Goal: Entertainment & Leisure: Consume media (video, audio)

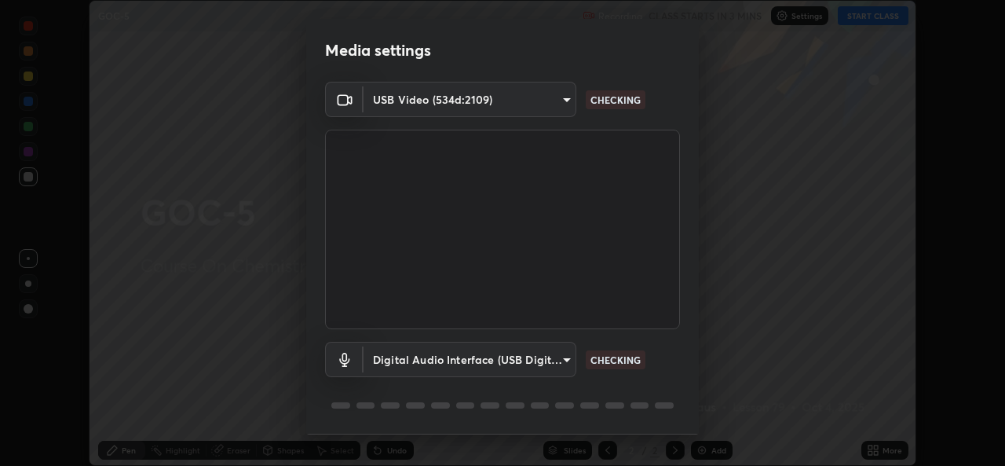
scroll to position [49, 0]
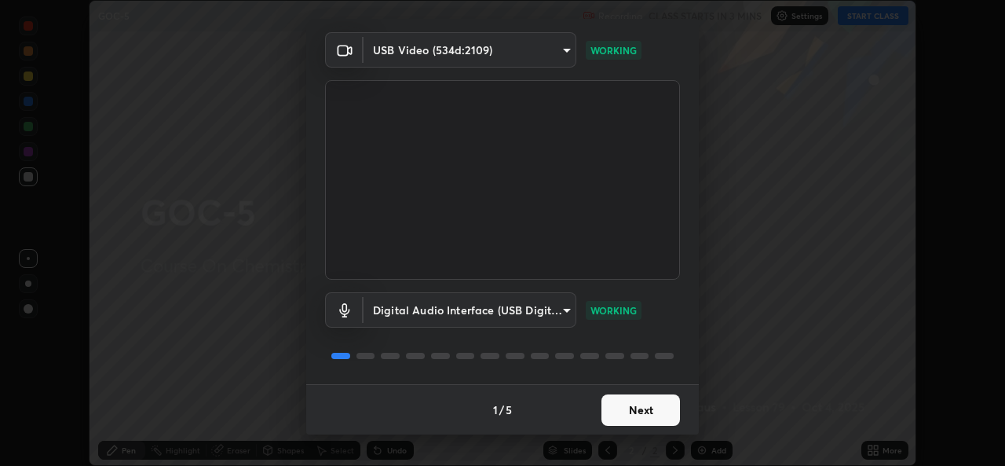
click at [634, 404] on button "Next" at bounding box center [641, 409] width 79 height 31
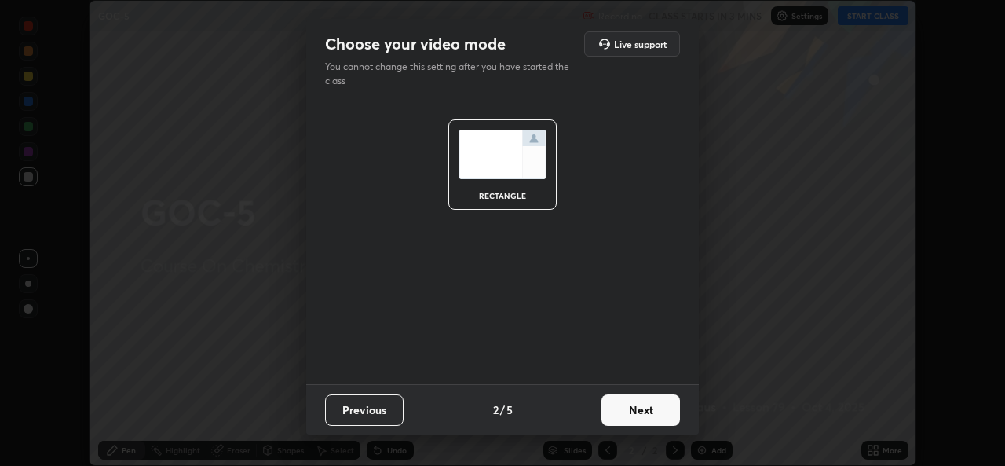
click at [643, 405] on button "Next" at bounding box center [641, 409] width 79 height 31
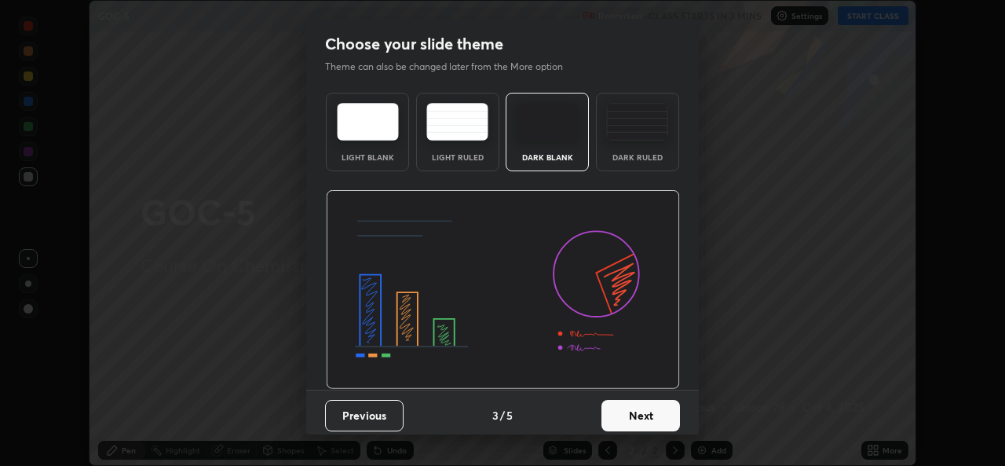
click at [621, 401] on button "Next" at bounding box center [641, 415] width 79 height 31
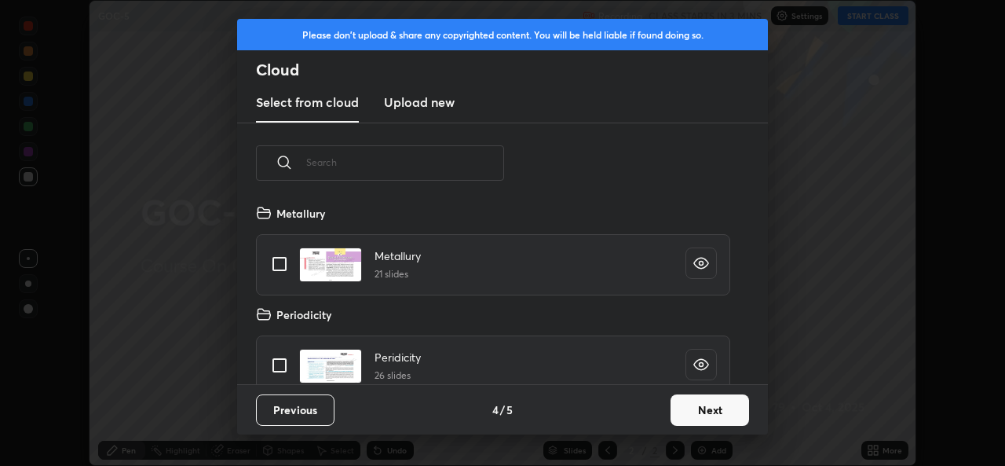
scroll to position [181, 504]
click at [706, 409] on button "Next" at bounding box center [710, 409] width 79 height 31
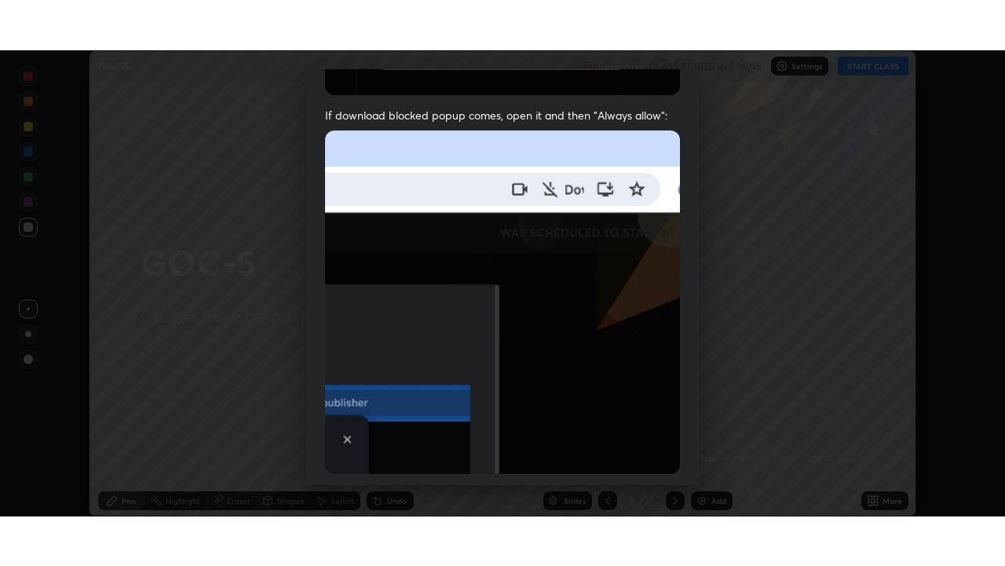
scroll to position [370, 0]
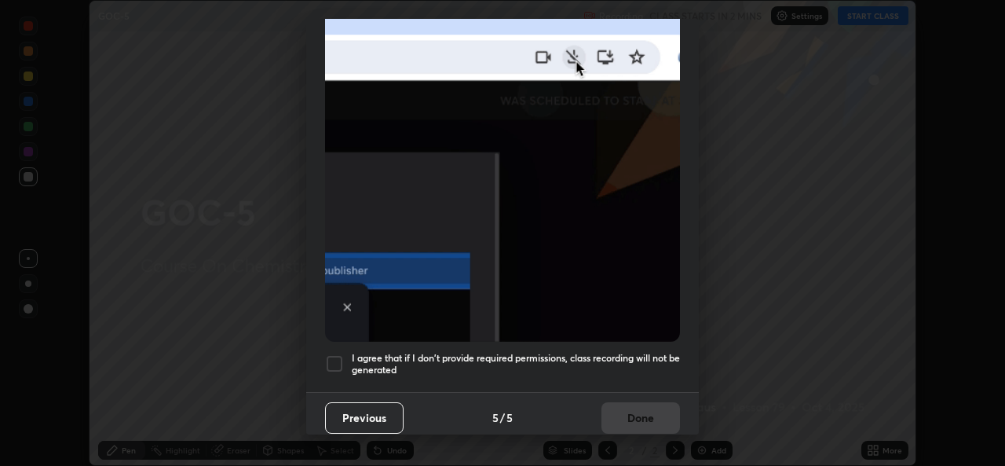
click at [333, 354] on div at bounding box center [334, 363] width 19 height 19
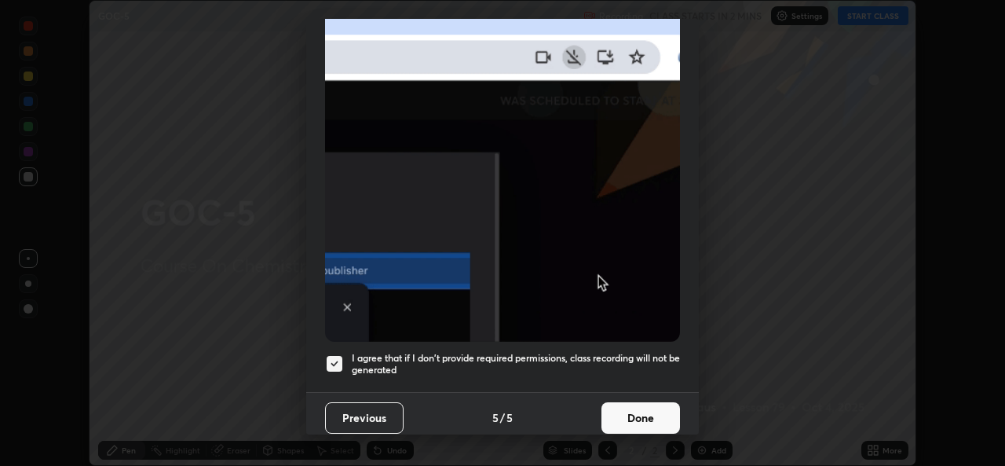
click at [635, 419] on button "Done" at bounding box center [641, 417] width 79 height 31
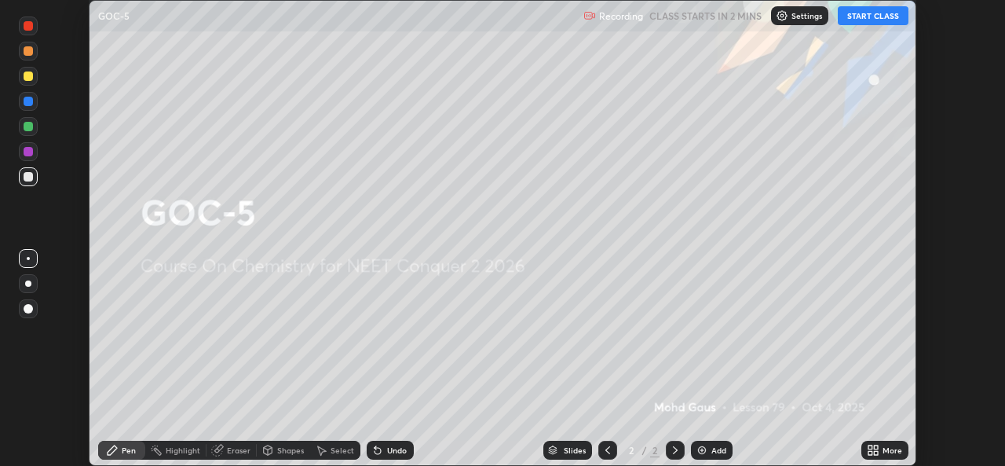
click at [885, 17] on button "START CLASS" at bounding box center [873, 15] width 71 height 19
click at [888, 448] on div "More" at bounding box center [893, 450] width 20 height 8
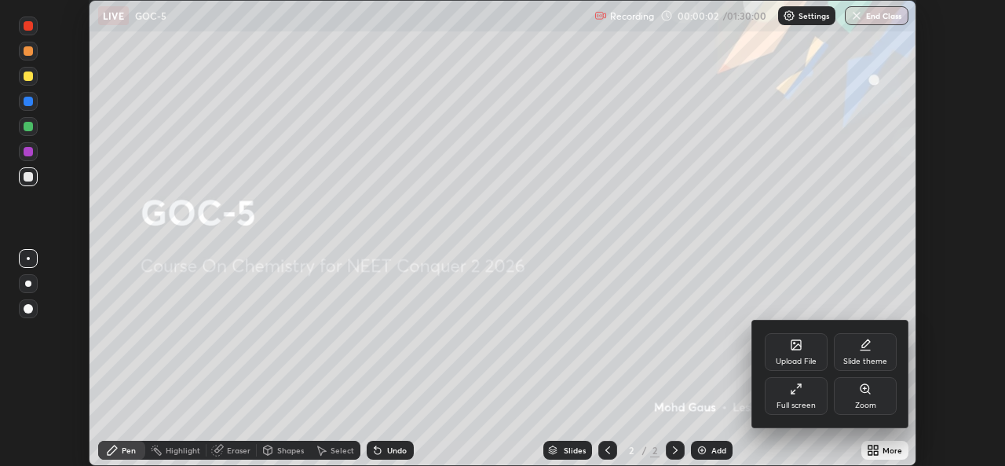
click at [797, 400] on div "Full screen" at bounding box center [796, 396] width 63 height 38
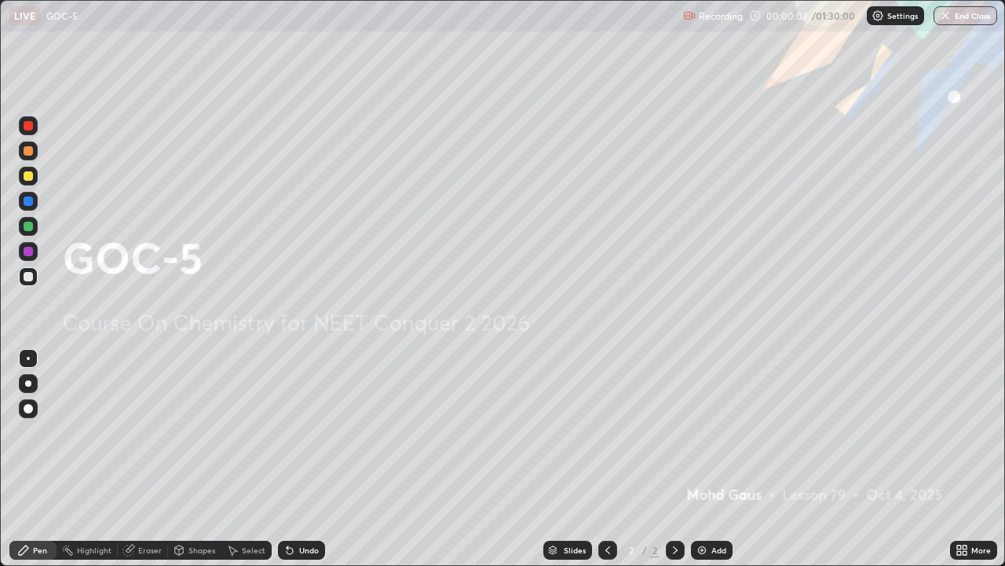
scroll to position [566, 1005]
click at [716, 465] on div "Add" at bounding box center [712, 549] width 42 height 19
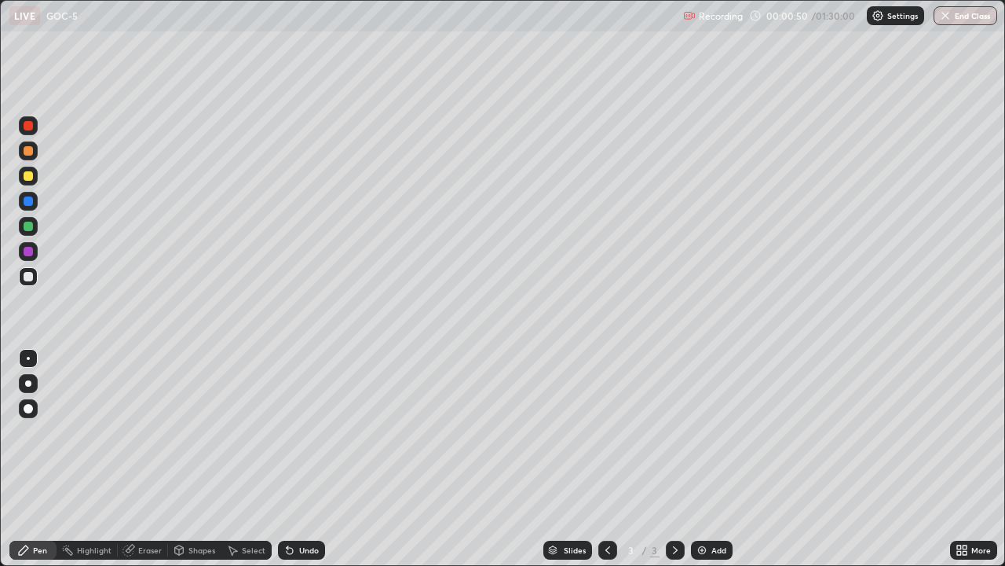
click at [36, 465] on div "Pen" at bounding box center [32, 549] width 47 height 19
click at [35, 375] on div at bounding box center [28, 383] width 19 height 19
click at [604, 465] on div at bounding box center [608, 549] width 19 height 19
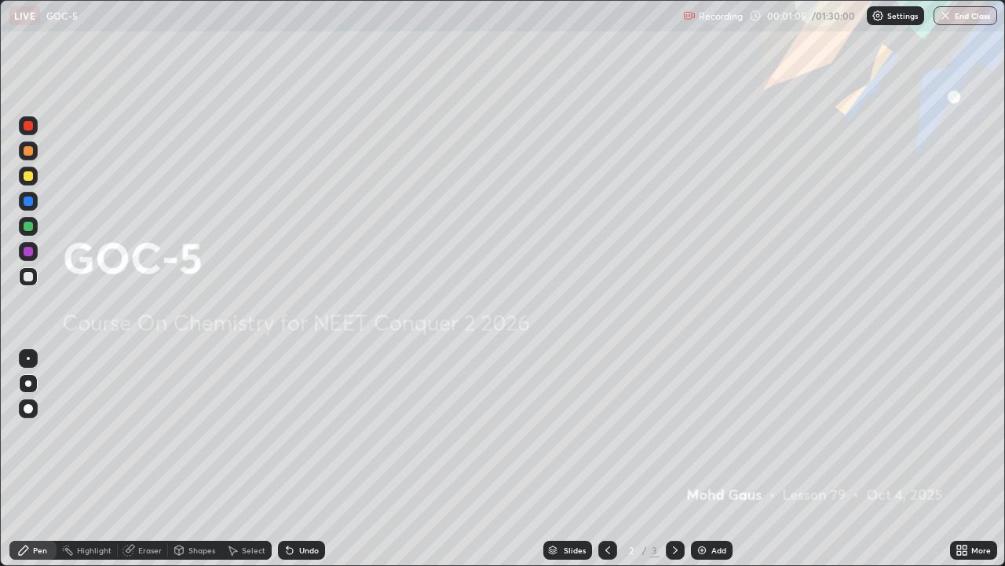
click at [674, 465] on icon at bounding box center [675, 550] width 13 height 13
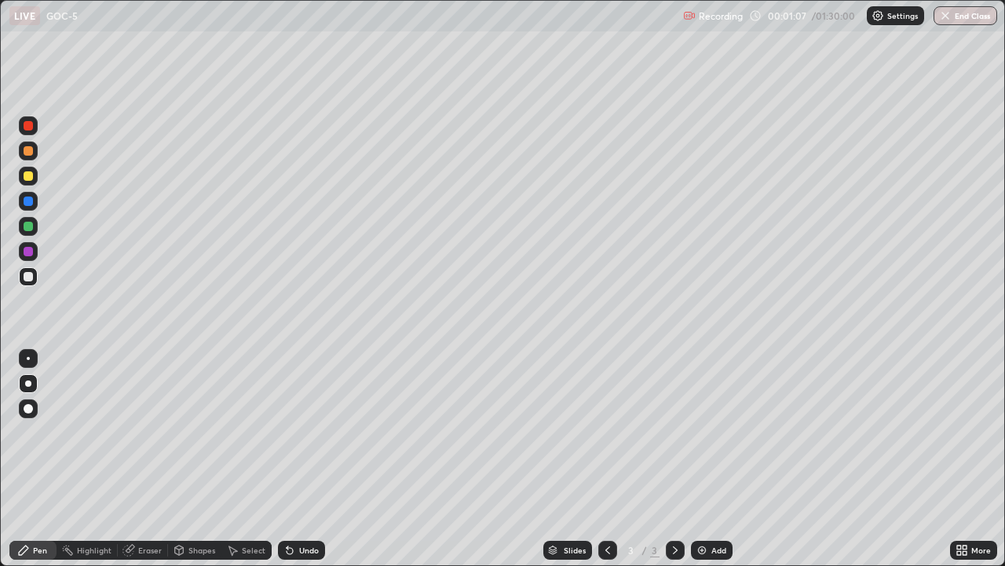
click at [144, 465] on div "Eraser" at bounding box center [143, 549] width 50 height 19
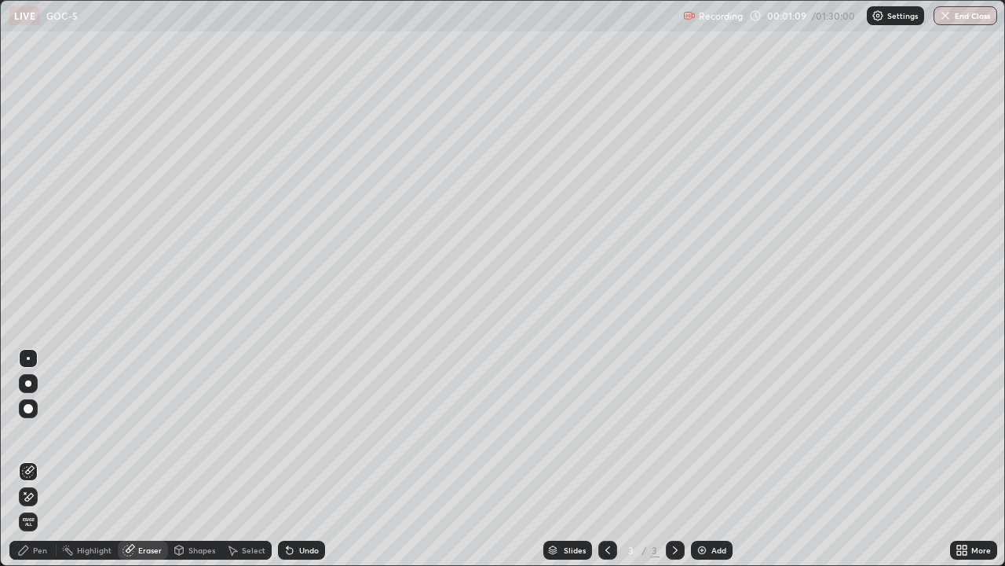
click at [40, 465] on div "Pen" at bounding box center [40, 550] width 14 height 8
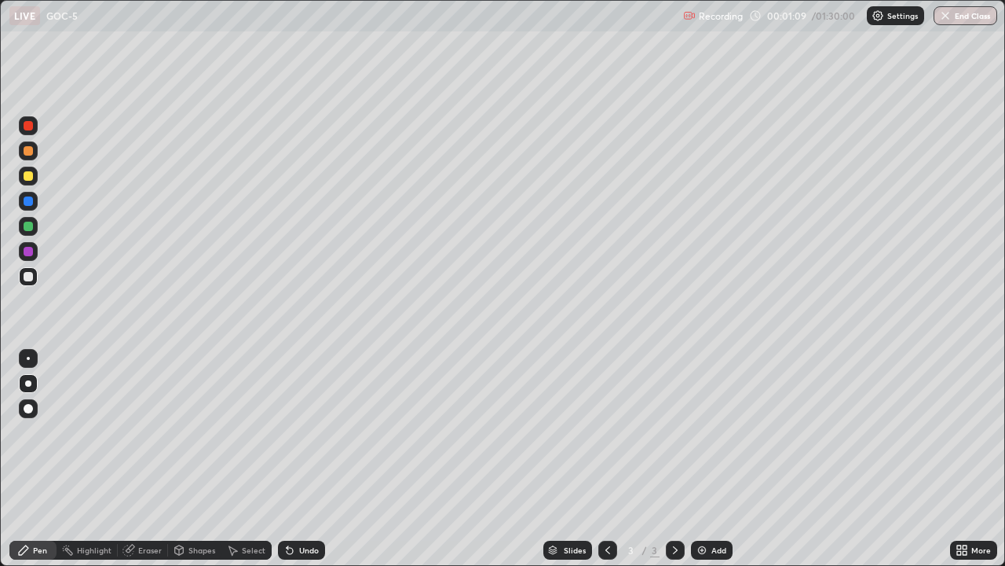
click at [35, 383] on div at bounding box center [28, 383] width 19 height 19
click at [36, 284] on div at bounding box center [28, 276] width 19 height 25
click at [26, 383] on div at bounding box center [28, 383] width 6 height 6
click at [28, 383] on div at bounding box center [28, 383] width 6 height 6
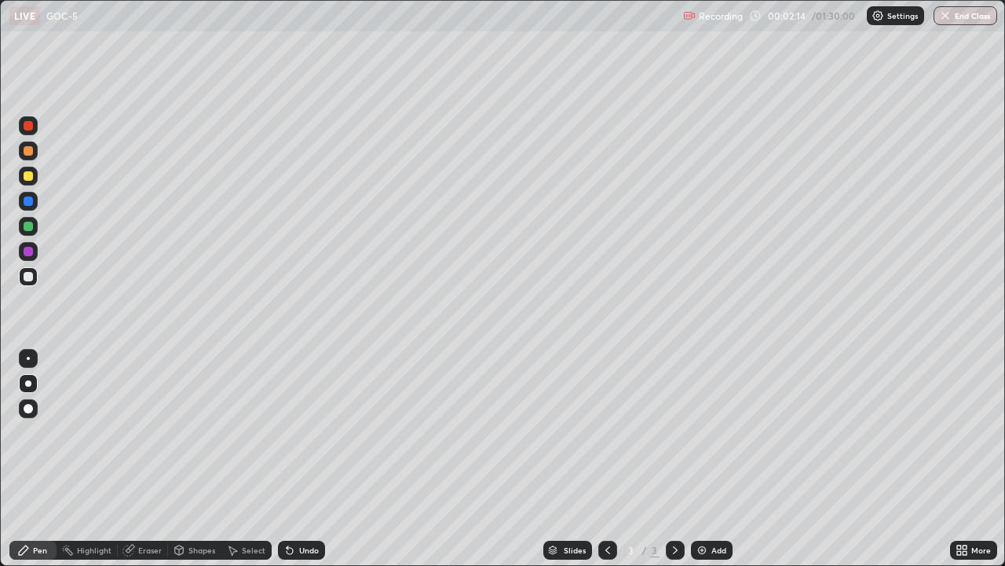
click at [34, 282] on div at bounding box center [28, 276] width 19 height 19
click at [141, 465] on div "Eraser" at bounding box center [150, 550] width 24 height 8
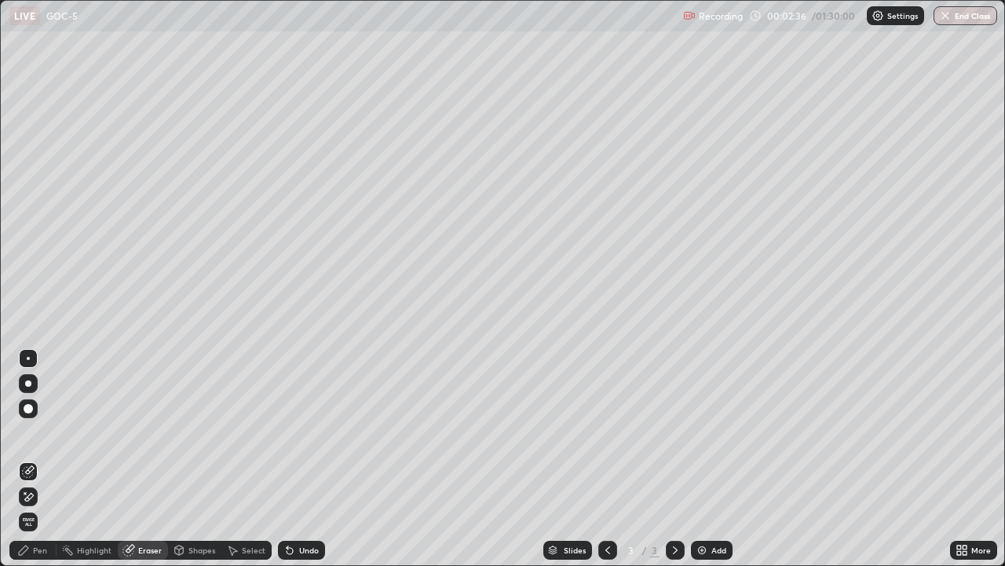
click at [36, 465] on div "Pen" at bounding box center [40, 550] width 14 height 8
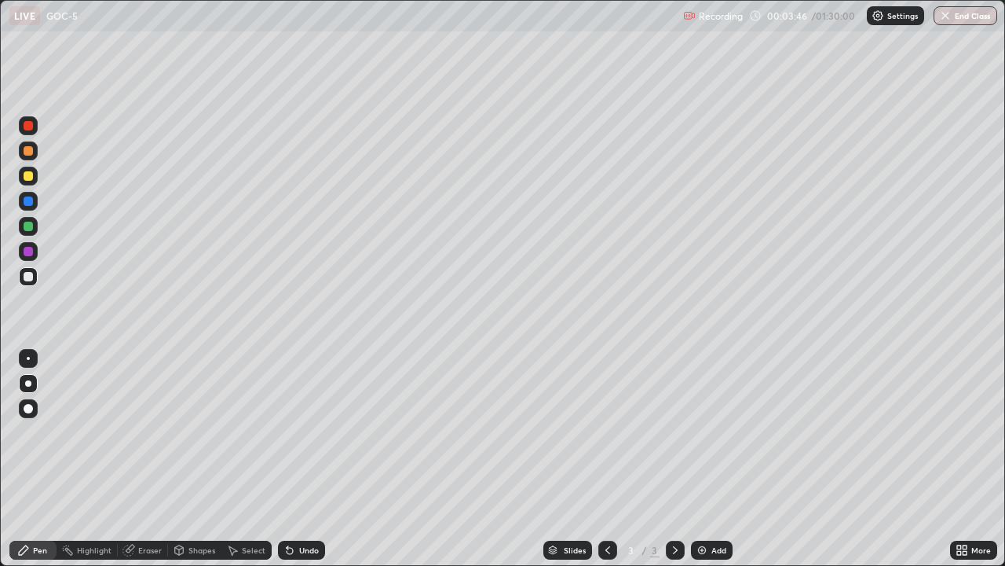
click at [35, 248] on div at bounding box center [28, 251] width 19 height 19
click at [163, 465] on div "Eraser" at bounding box center [143, 549] width 50 height 19
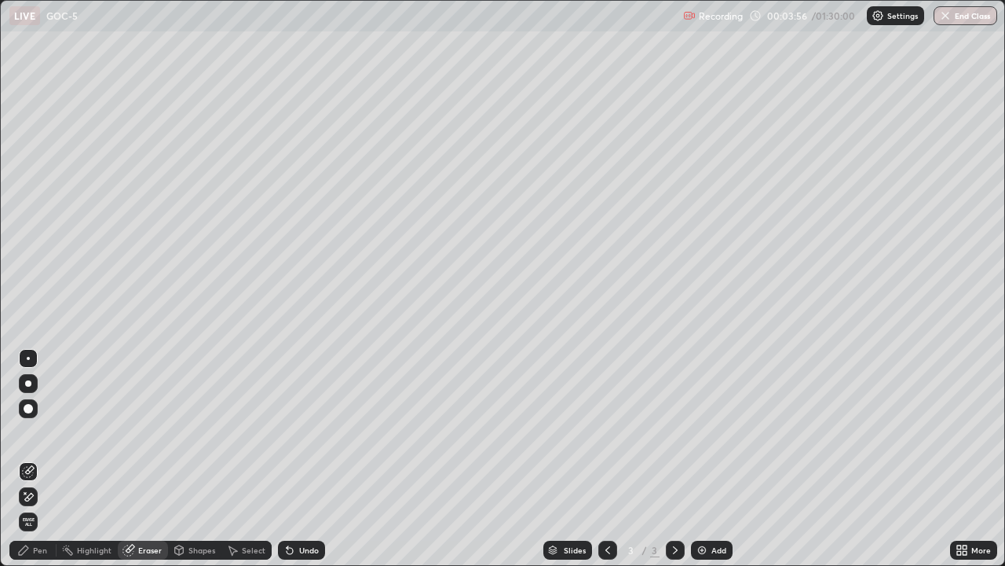
click at [148, 465] on div "Eraser" at bounding box center [150, 550] width 24 height 8
click at [49, 465] on div "Pen" at bounding box center [32, 549] width 47 height 19
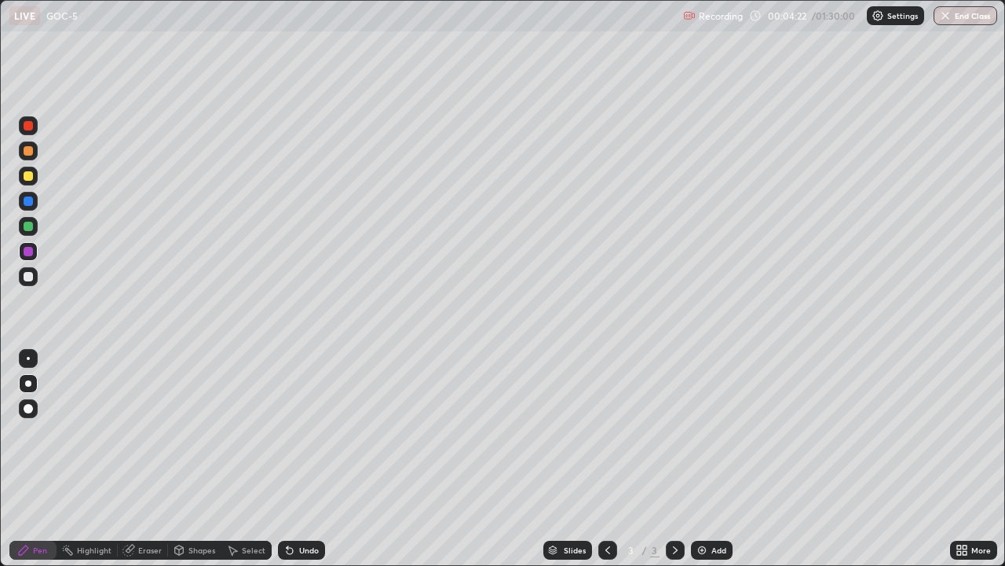
click at [152, 465] on div "Eraser" at bounding box center [150, 550] width 24 height 8
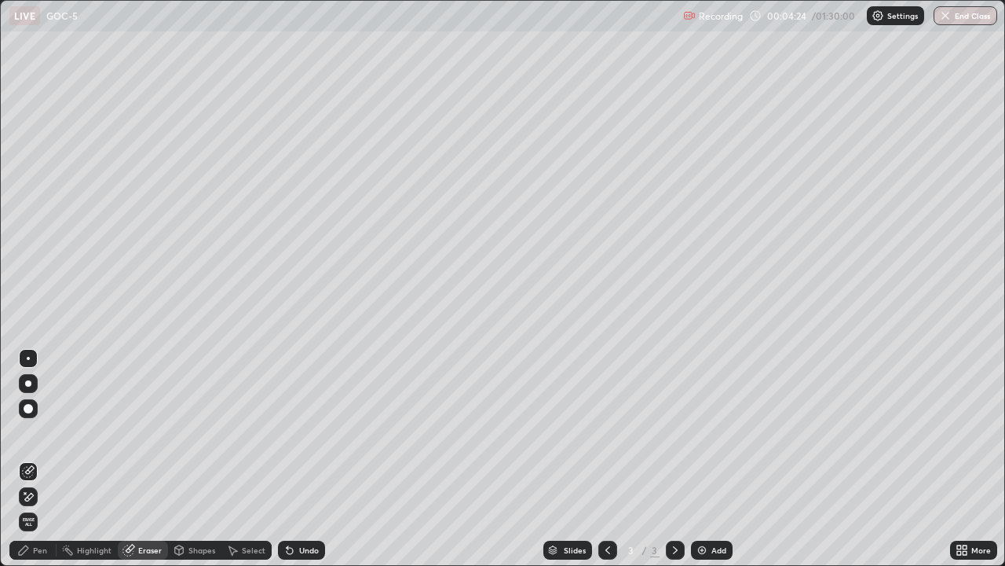
click at [46, 465] on div "Pen" at bounding box center [40, 550] width 14 height 8
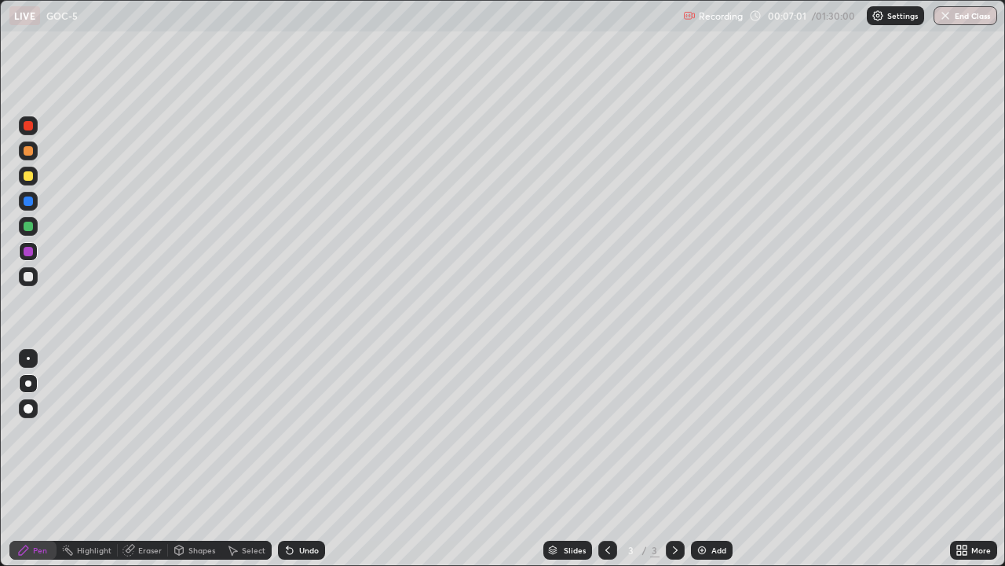
click at [723, 465] on div "Add" at bounding box center [719, 550] width 15 height 8
click at [29, 276] on div at bounding box center [28, 276] width 9 height 9
click at [140, 465] on div "Eraser" at bounding box center [150, 550] width 24 height 8
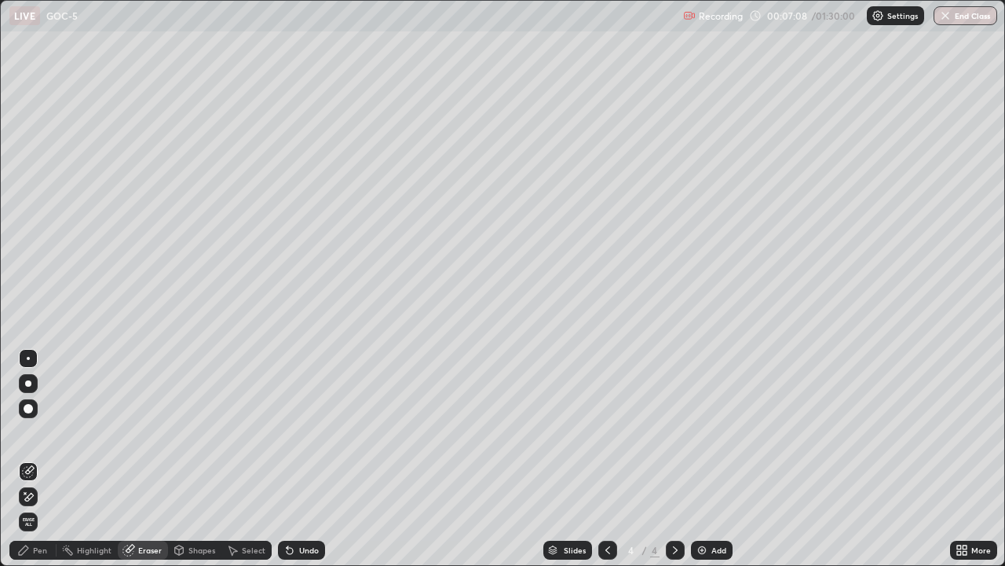
click at [36, 465] on div "Pen" at bounding box center [40, 550] width 14 height 8
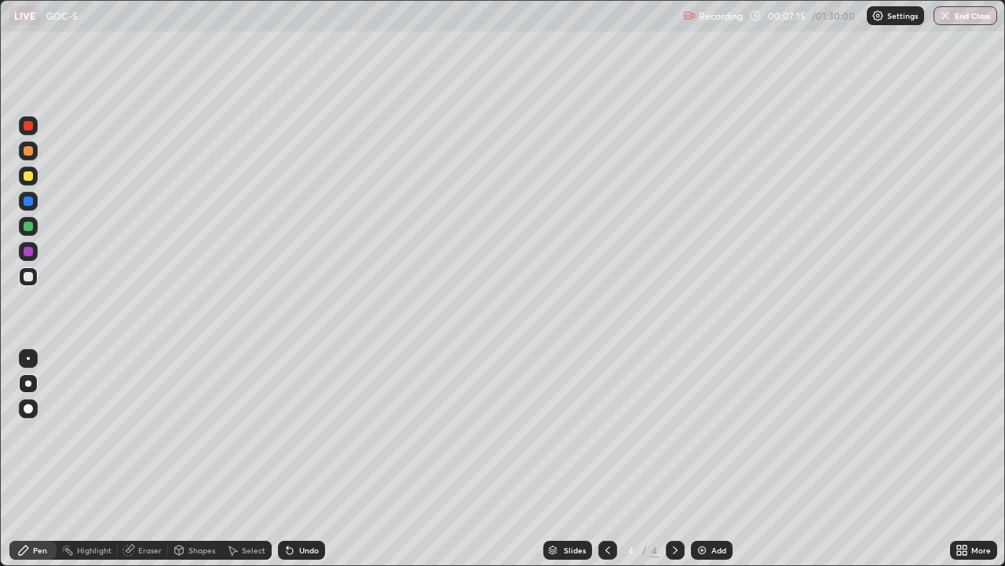
click at [28, 383] on div at bounding box center [28, 383] width 6 height 6
click at [25, 409] on div at bounding box center [28, 408] width 9 height 9
click at [36, 279] on div at bounding box center [28, 276] width 19 height 19
click at [27, 384] on div at bounding box center [28, 383] width 6 height 6
click at [148, 465] on div "Eraser" at bounding box center [143, 549] width 50 height 19
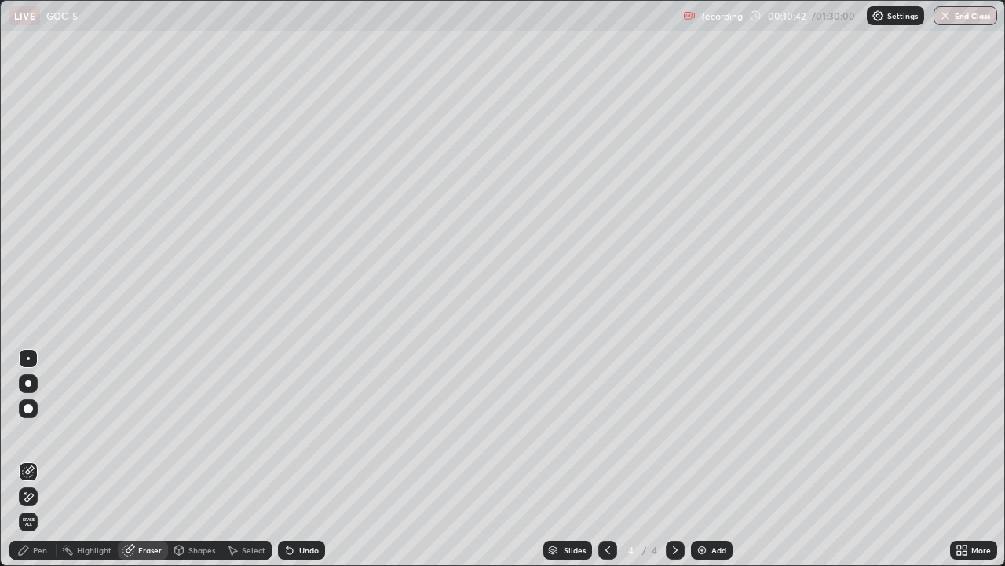
click at [37, 465] on div "Pen" at bounding box center [40, 550] width 14 height 8
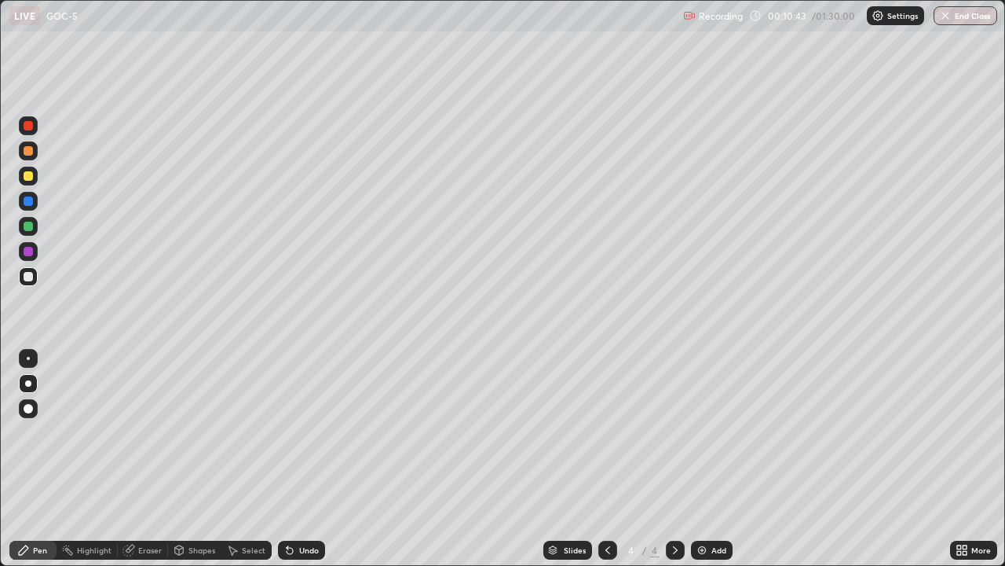
click at [27, 282] on div at bounding box center [28, 276] width 19 height 19
click at [152, 465] on div "Eraser" at bounding box center [150, 550] width 24 height 8
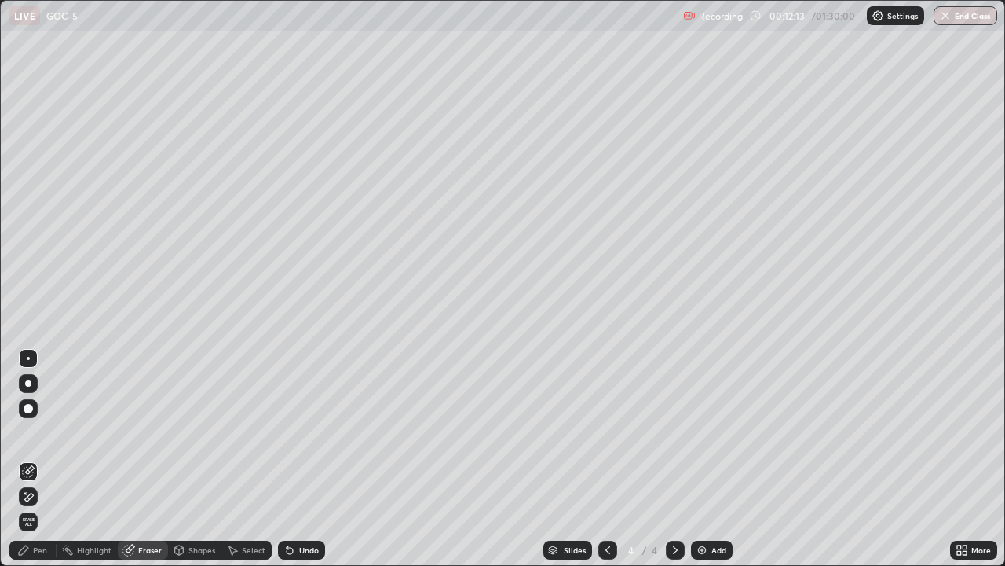
click at [38, 465] on div "Pen" at bounding box center [40, 550] width 14 height 8
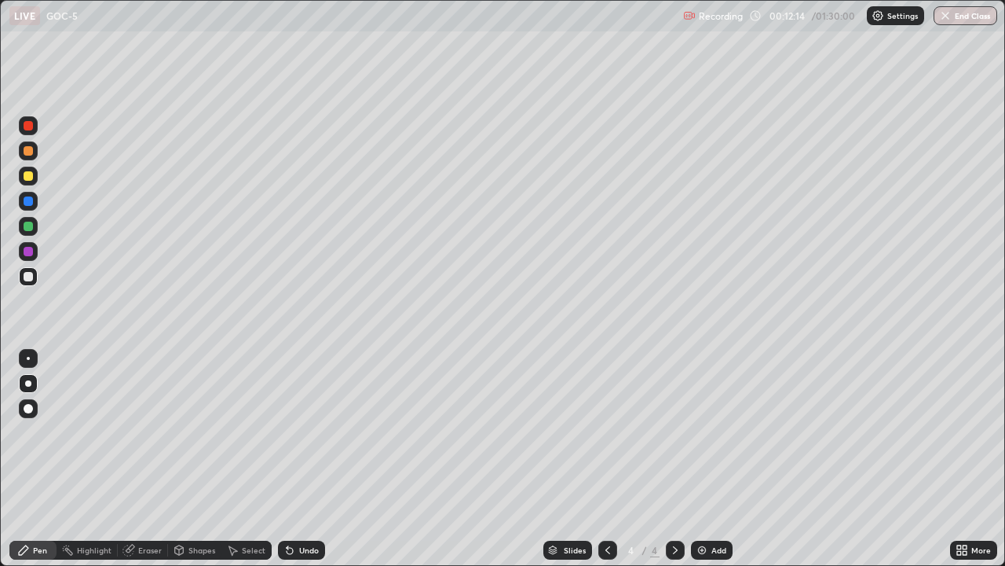
click at [32, 223] on div at bounding box center [28, 226] width 9 height 9
click at [715, 465] on div "Add" at bounding box center [712, 549] width 42 height 19
click at [28, 384] on div at bounding box center [28, 383] width 6 height 6
click at [29, 408] on div at bounding box center [28, 408] width 9 height 9
click at [145, 465] on div "Eraser" at bounding box center [150, 550] width 24 height 8
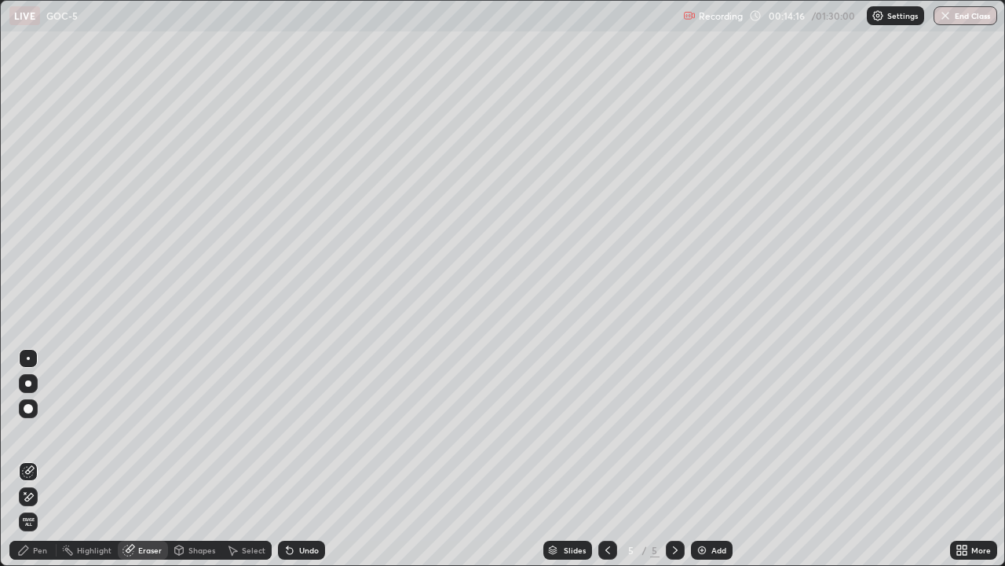
click at [41, 465] on div "Pen" at bounding box center [40, 550] width 14 height 8
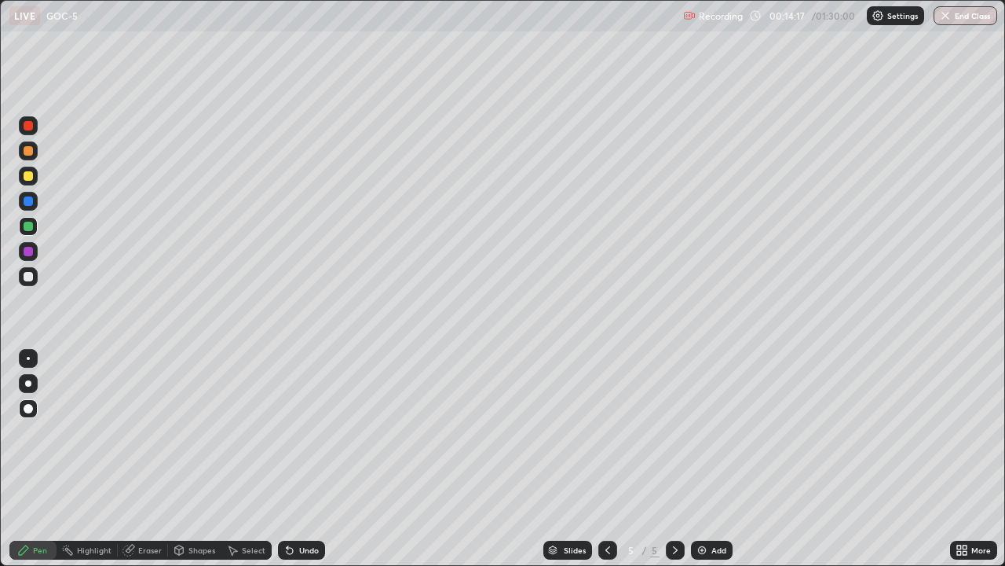
click at [27, 277] on div at bounding box center [28, 276] width 9 height 9
click at [605, 465] on icon at bounding box center [608, 550] width 13 height 13
click at [683, 465] on div at bounding box center [675, 549] width 19 height 19
click at [31, 179] on div at bounding box center [28, 175] width 9 height 9
click at [25, 402] on div at bounding box center [28, 408] width 19 height 19
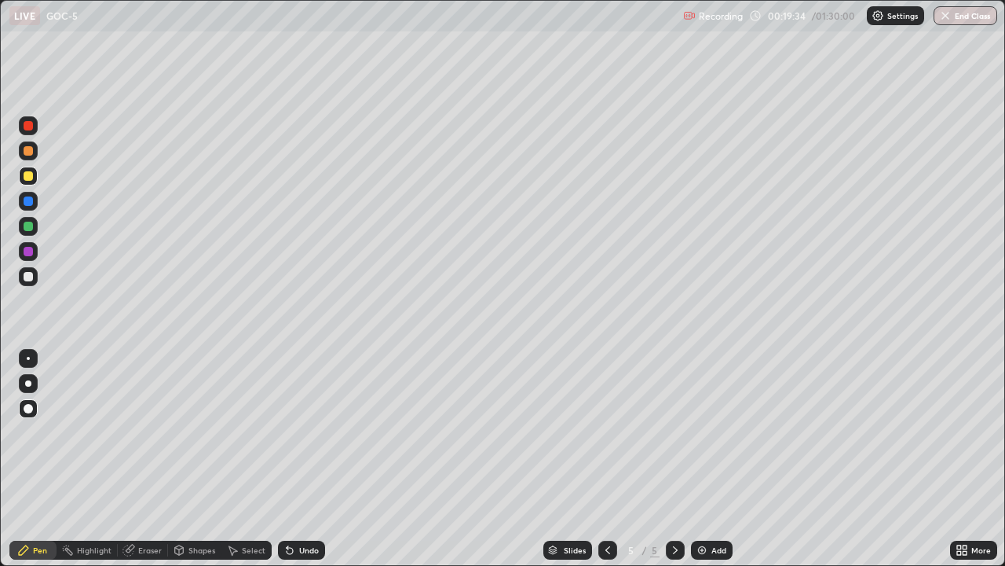
click at [30, 377] on div at bounding box center [28, 383] width 19 height 19
click at [29, 276] on div at bounding box center [28, 276] width 9 height 9
click at [27, 383] on div at bounding box center [28, 383] width 6 height 6
click at [25, 275] on div at bounding box center [28, 276] width 9 height 9
click at [31, 227] on div at bounding box center [28, 226] width 9 height 9
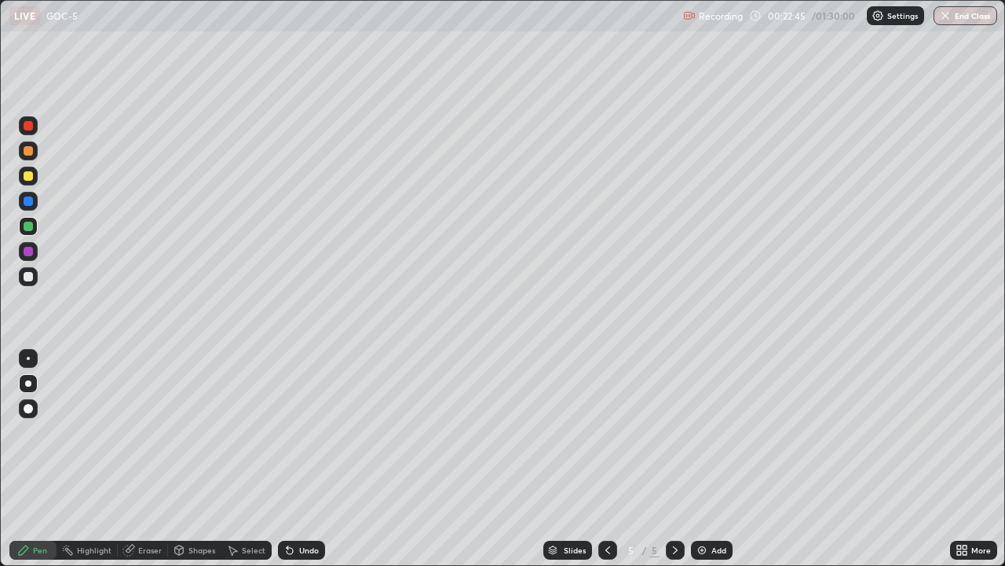
click at [29, 252] on div at bounding box center [28, 251] width 9 height 9
click at [709, 465] on div "Add" at bounding box center [712, 549] width 42 height 19
click at [27, 383] on div at bounding box center [28, 383] width 6 height 6
click at [31, 280] on div at bounding box center [28, 276] width 9 height 9
click at [30, 249] on div at bounding box center [28, 251] width 9 height 9
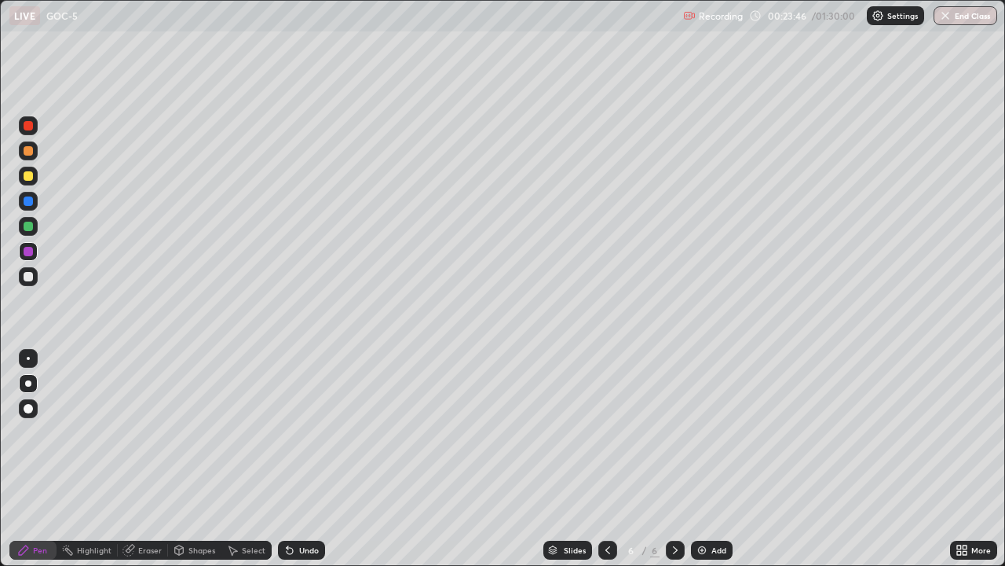
click at [149, 465] on div "Eraser" at bounding box center [150, 550] width 24 height 8
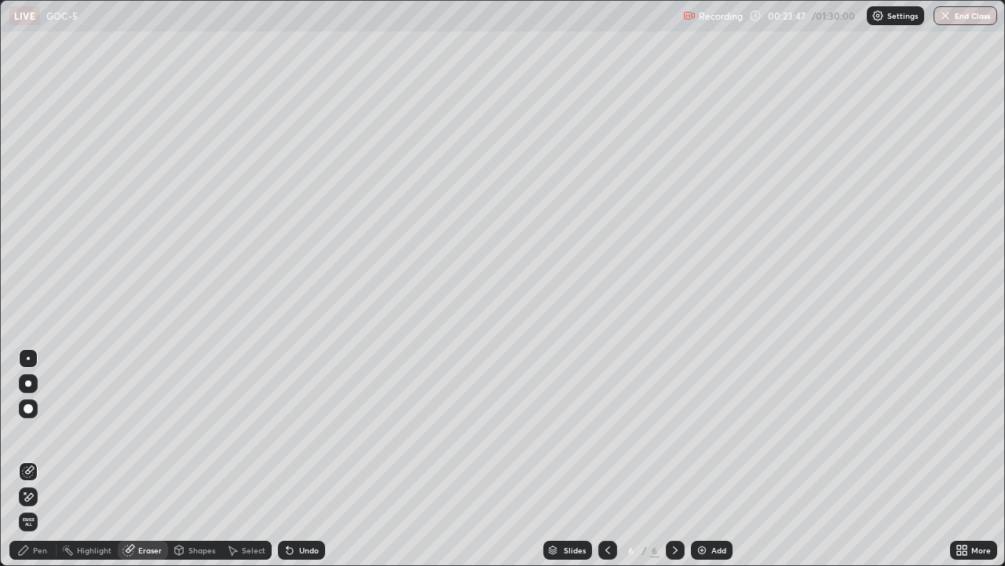
click at [40, 465] on div "Pen" at bounding box center [40, 550] width 14 height 8
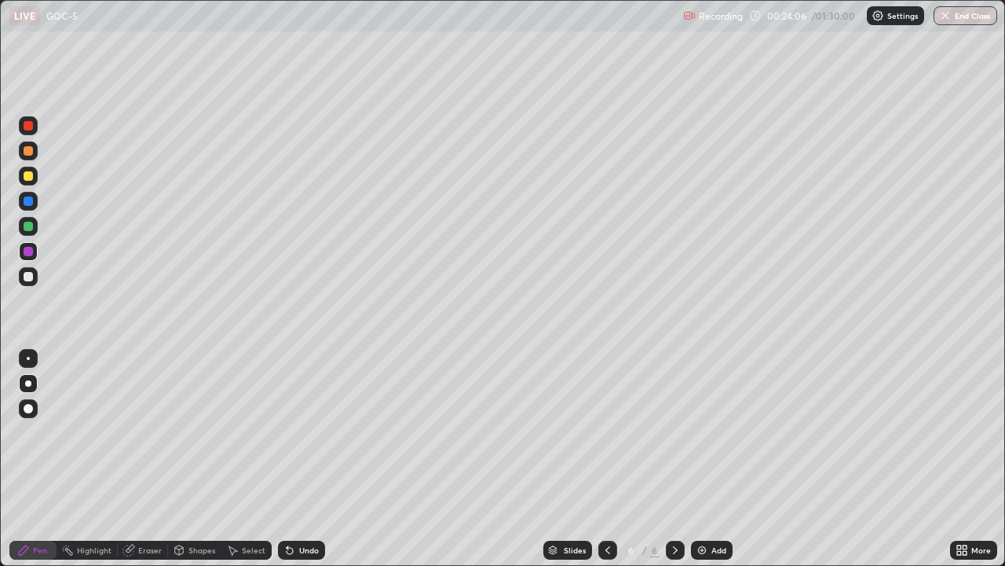
click at [28, 383] on div at bounding box center [28, 383] width 6 height 6
click at [30, 278] on div at bounding box center [28, 276] width 9 height 9
click at [28, 383] on div at bounding box center [28, 383] width 6 height 6
click at [31, 229] on div at bounding box center [28, 226] width 9 height 9
click at [28, 383] on div at bounding box center [28, 383] width 6 height 6
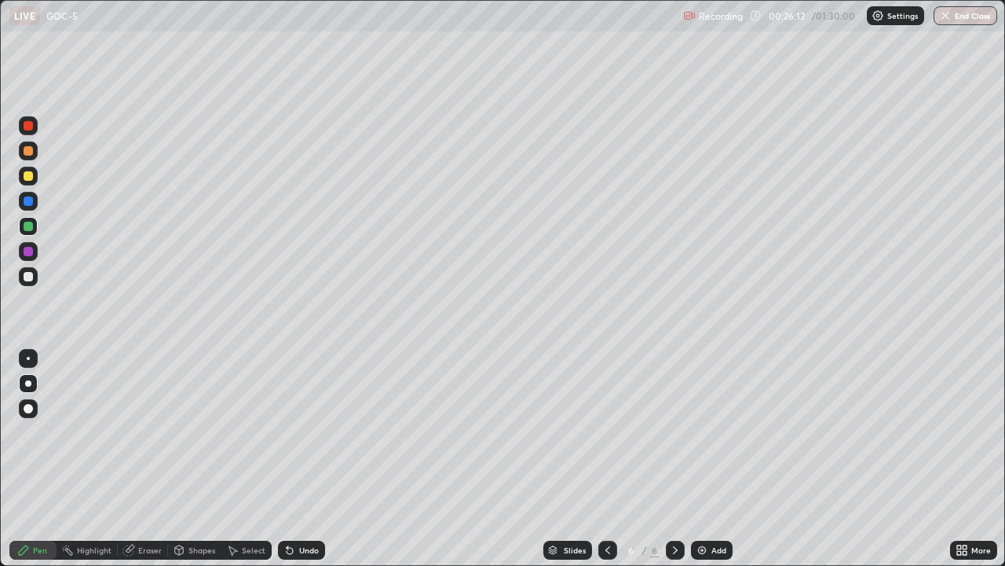
click at [28, 383] on div at bounding box center [28, 383] width 6 height 6
click at [141, 465] on div "Eraser" at bounding box center [150, 550] width 24 height 8
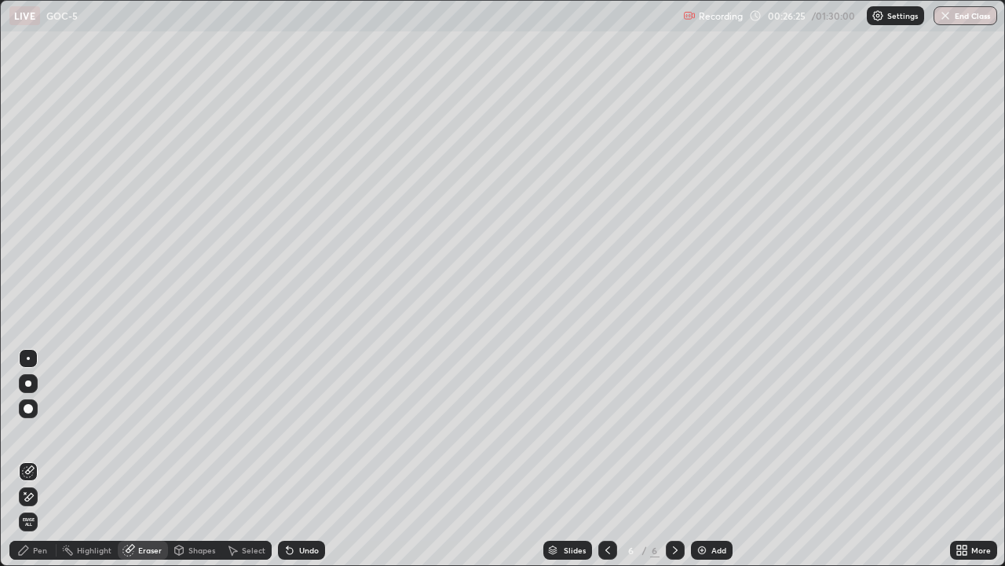
click at [35, 465] on div "Pen" at bounding box center [40, 550] width 14 height 8
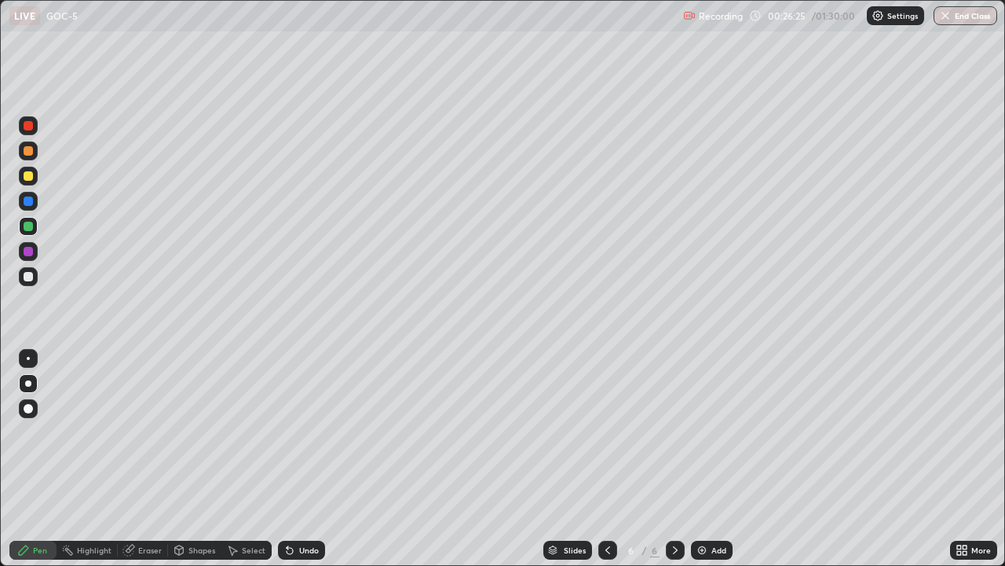
click at [28, 383] on div at bounding box center [28, 383] width 6 height 6
click at [29, 276] on div at bounding box center [28, 276] width 9 height 9
click at [28, 383] on div at bounding box center [28, 383] width 6 height 6
click at [145, 465] on div "Eraser" at bounding box center [150, 550] width 24 height 8
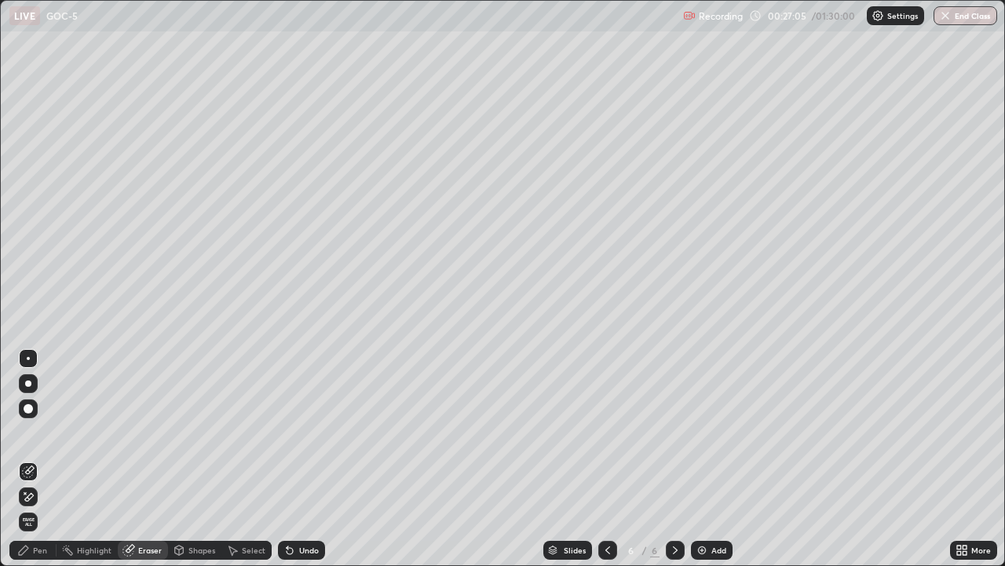
click at [145, 465] on div "Eraser" at bounding box center [150, 550] width 24 height 8
click at [42, 465] on div "Pen" at bounding box center [40, 550] width 14 height 8
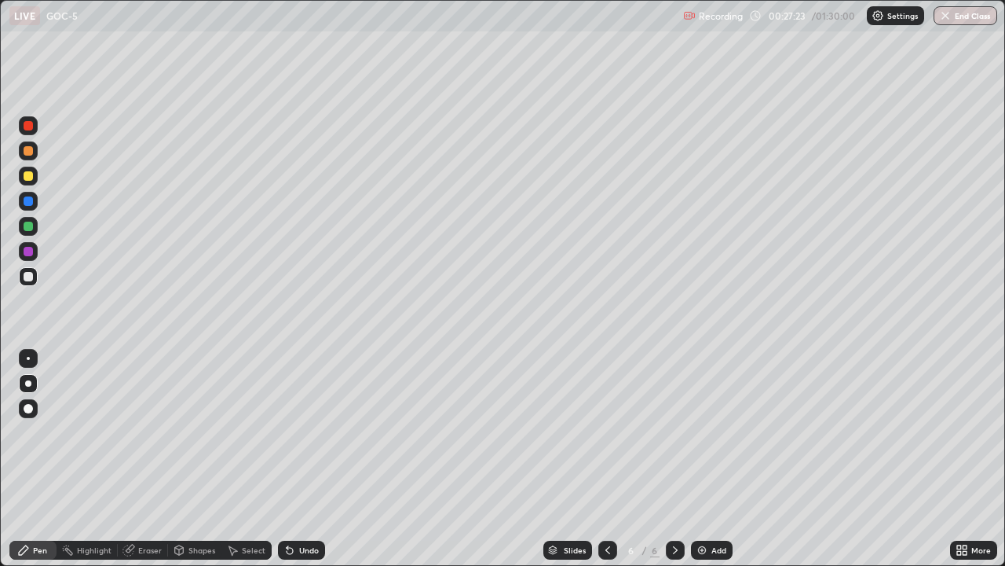
click at [30, 224] on div at bounding box center [28, 226] width 9 height 9
click at [28, 383] on div at bounding box center [28, 383] width 6 height 6
click at [27, 277] on div at bounding box center [28, 276] width 9 height 9
click at [134, 465] on icon at bounding box center [129, 550] width 13 height 13
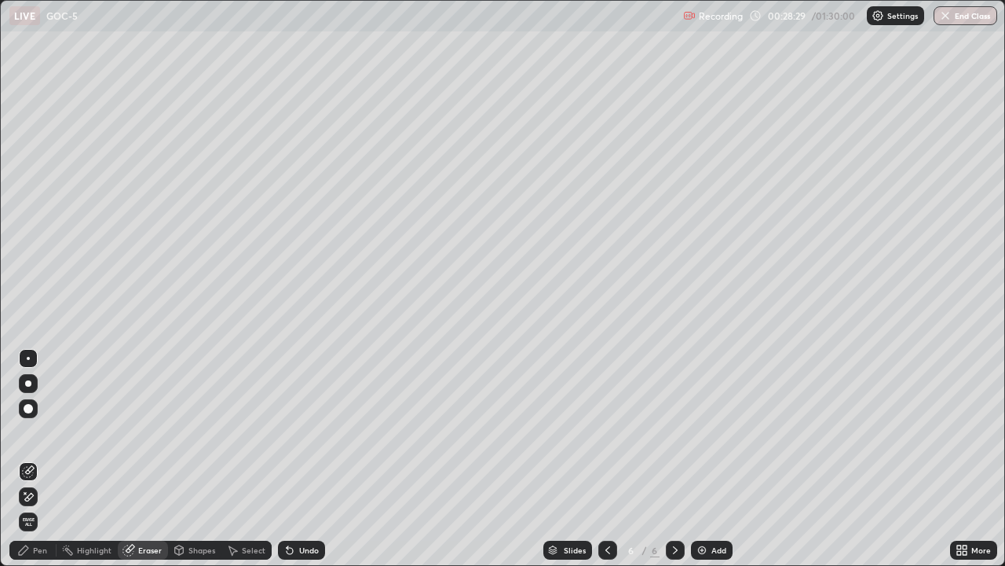
click at [34, 465] on div "Pen" at bounding box center [32, 549] width 47 height 19
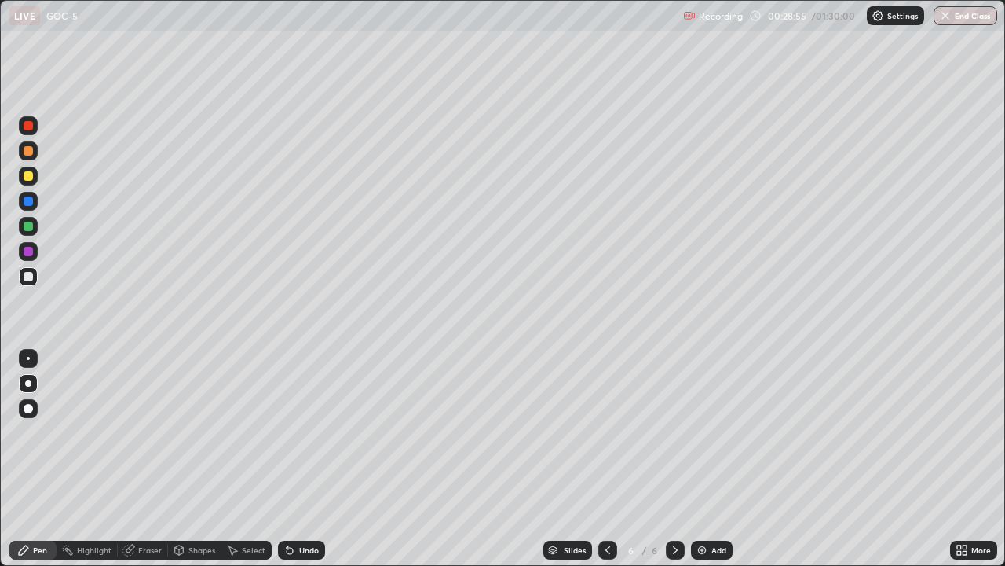
click at [28, 276] on div at bounding box center [28, 276] width 9 height 9
click at [28, 252] on div at bounding box center [28, 251] width 9 height 9
click at [34, 277] on div at bounding box center [28, 276] width 19 height 19
click at [157, 465] on div "Eraser" at bounding box center [150, 550] width 24 height 8
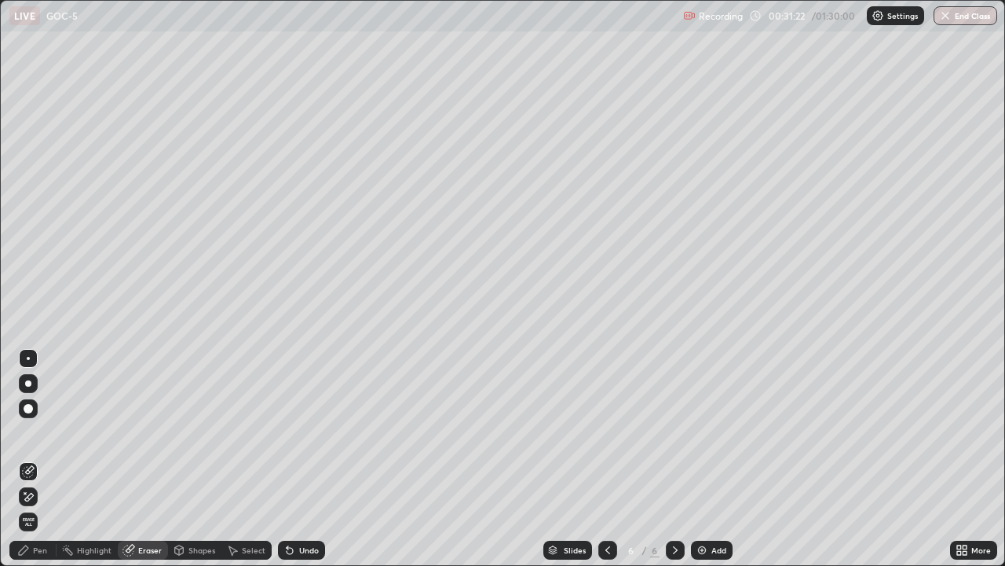
click at [713, 465] on div "Add" at bounding box center [712, 549] width 42 height 19
click at [26, 383] on div at bounding box center [28, 383] width 6 height 6
click at [34, 416] on div at bounding box center [28, 408] width 19 height 19
click at [35, 465] on div "Pen" at bounding box center [32, 549] width 47 height 19
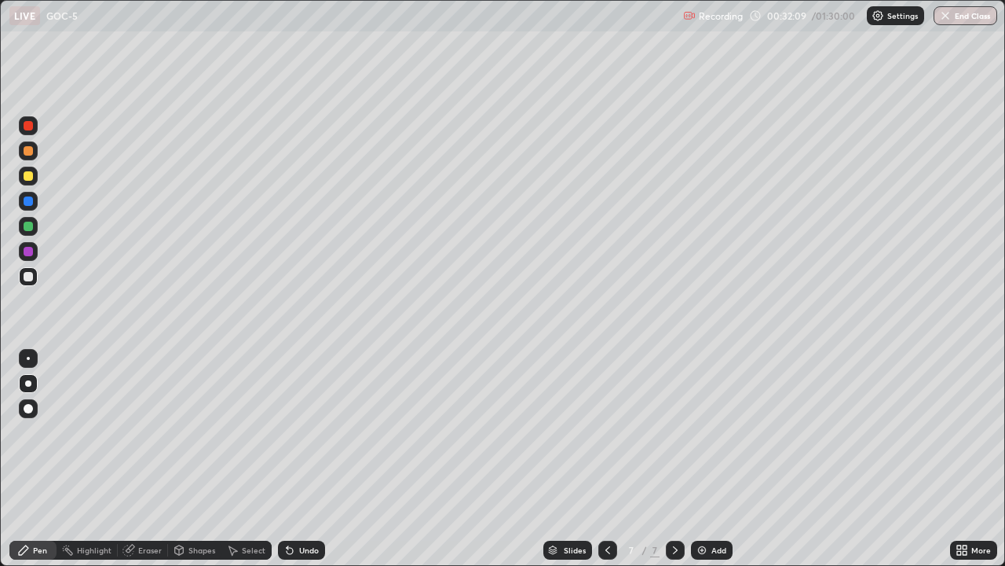
click at [29, 177] on div at bounding box center [28, 175] width 9 height 9
click at [28, 279] on div at bounding box center [28, 276] width 9 height 9
click at [29, 273] on div at bounding box center [28, 276] width 9 height 9
click at [138, 465] on div "Eraser" at bounding box center [150, 550] width 24 height 8
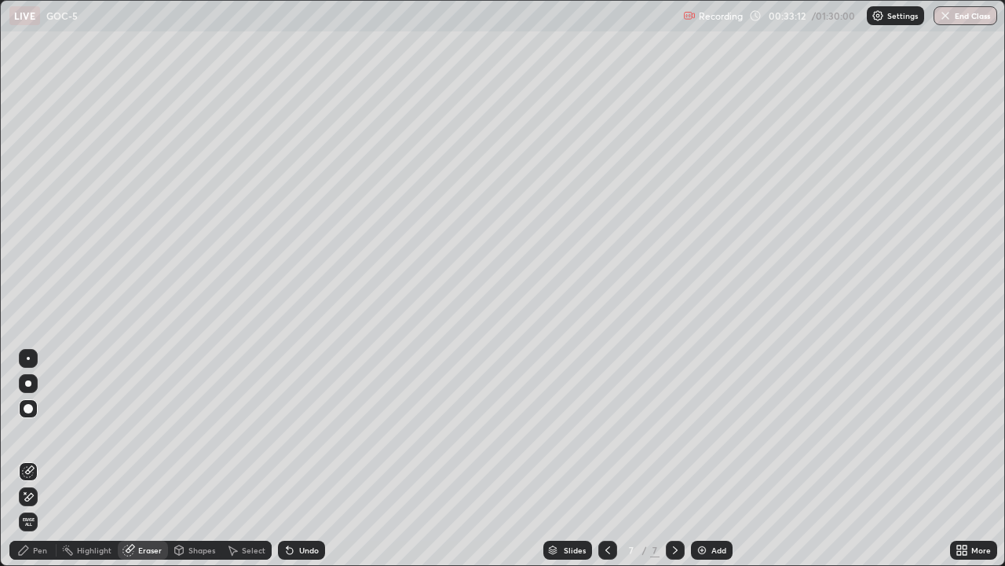
click at [28, 465] on icon at bounding box center [23, 550] width 13 height 13
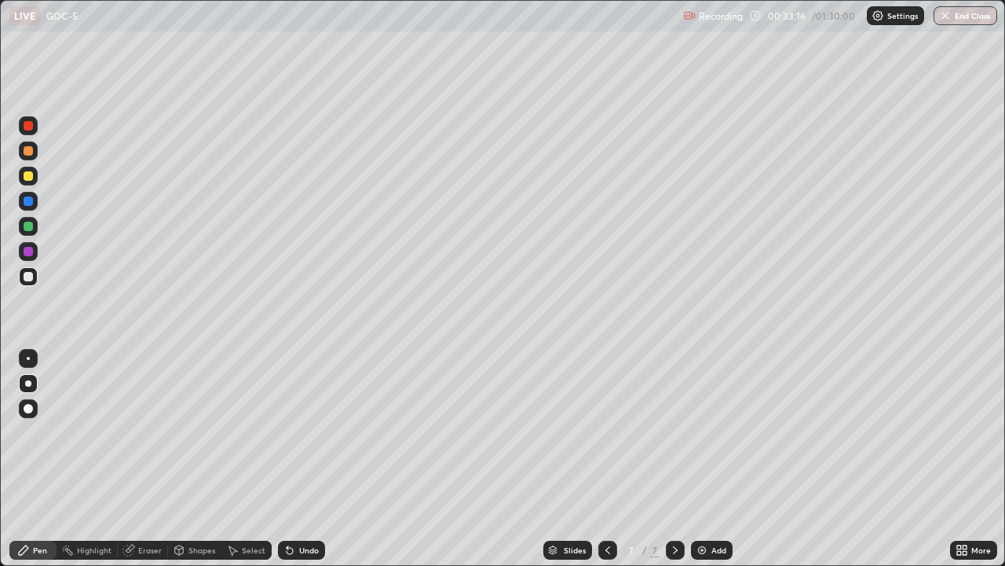
click at [141, 465] on div "Eraser" at bounding box center [150, 550] width 24 height 8
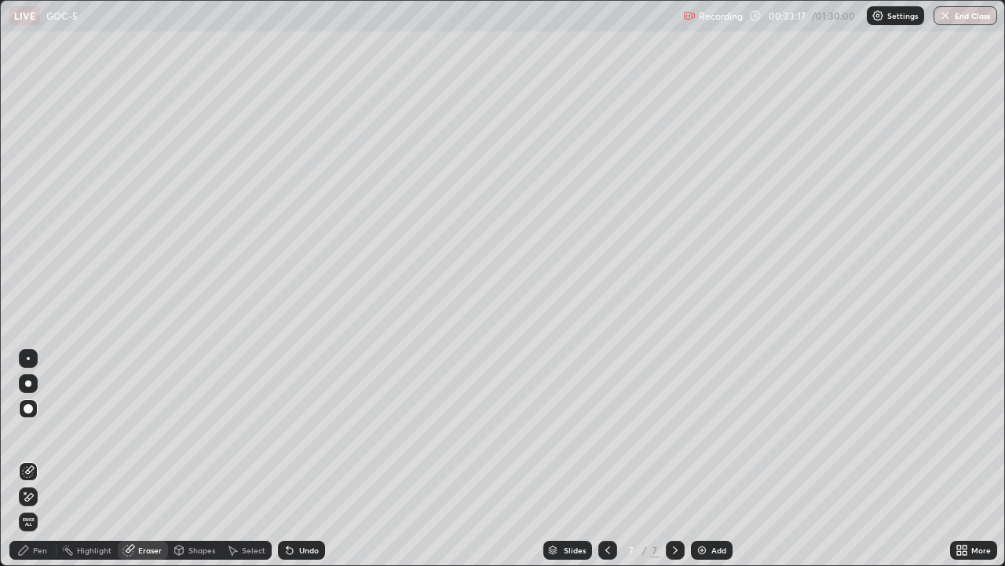
click at [27, 465] on icon at bounding box center [23, 550] width 13 height 13
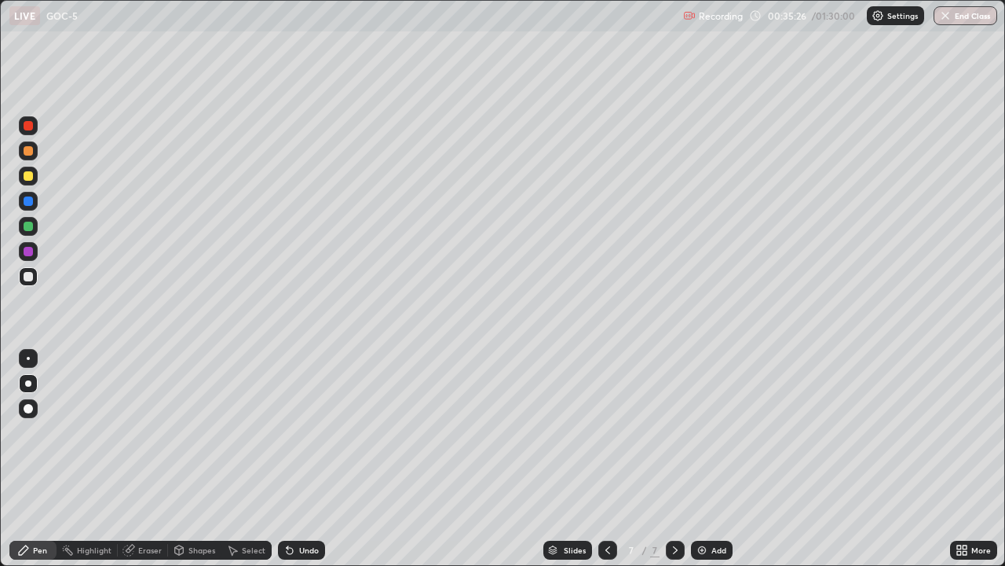
click at [29, 276] on div at bounding box center [28, 276] width 9 height 9
click at [27, 176] on div at bounding box center [28, 175] width 9 height 9
click at [705, 465] on img at bounding box center [702, 550] width 13 height 13
click at [31, 380] on div at bounding box center [28, 383] width 19 height 19
click at [599, 465] on div at bounding box center [608, 549] width 19 height 19
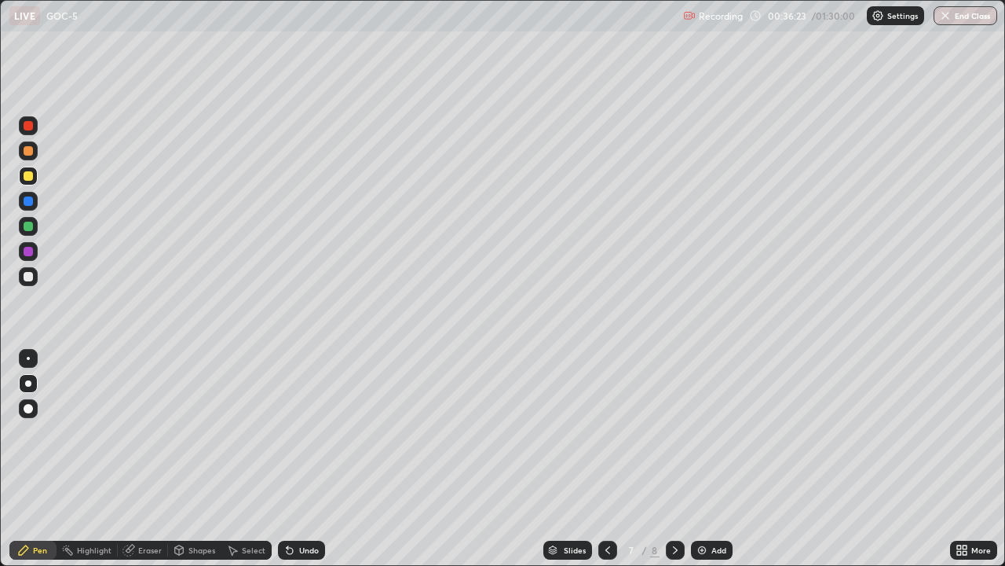
click at [676, 465] on icon at bounding box center [675, 550] width 13 height 13
click at [28, 277] on div at bounding box center [28, 276] width 9 height 9
click at [27, 384] on div at bounding box center [28, 383] width 6 height 6
click at [24, 274] on div at bounding box center [28, 276] width 9 height 9
click at [155, 465] on div "Eraser" at bounding box center [143, 549] width 50 height 19
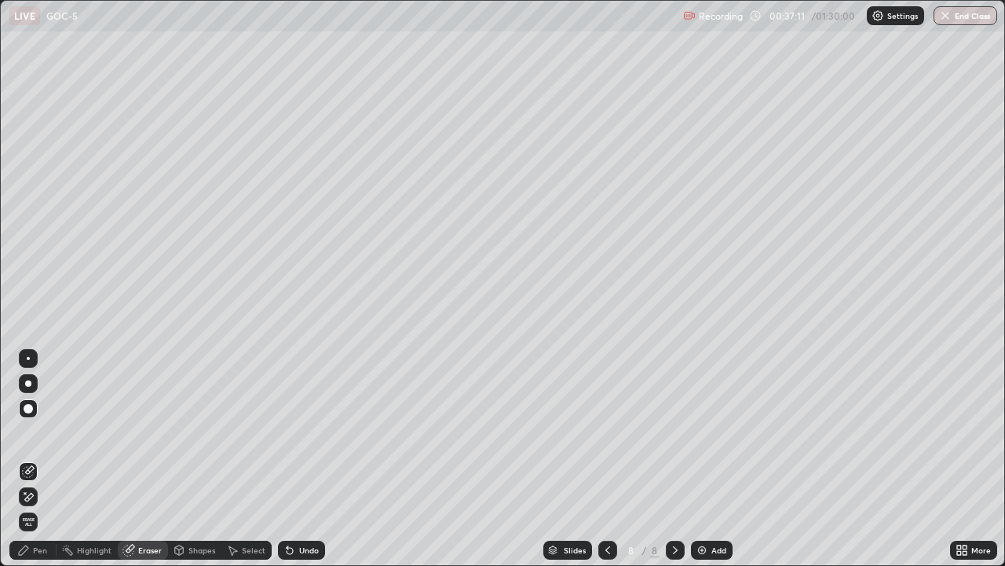
click at [150, 465] on div "Eraser" at bounding box center [150, 550] width 24 height 8
click at [31, 465] on div "Pen" at bounding box center [32, 549] width 47 height 19
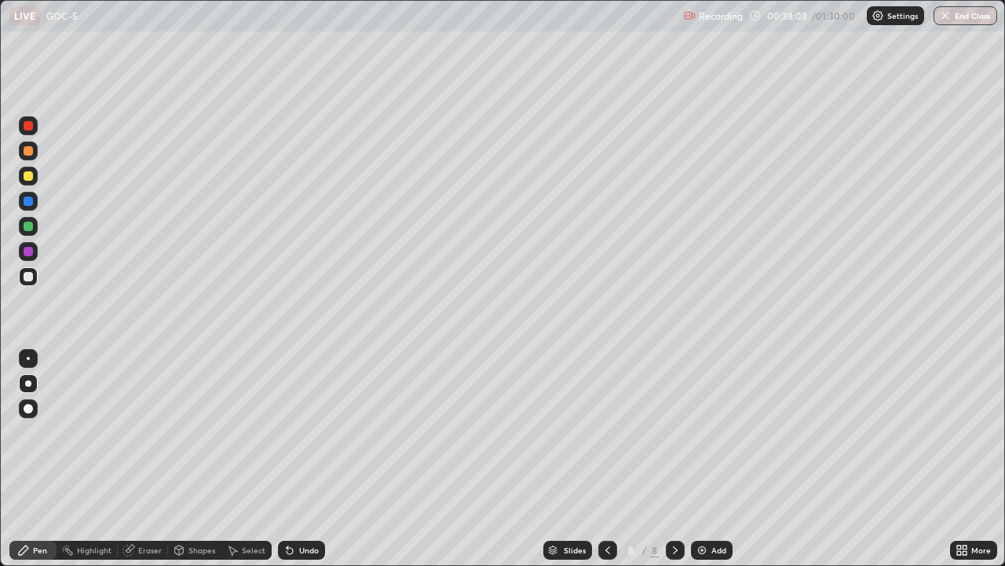
click at [149, 465] on div "Eraser" at bounding box center [150, 550] width 24 height 8
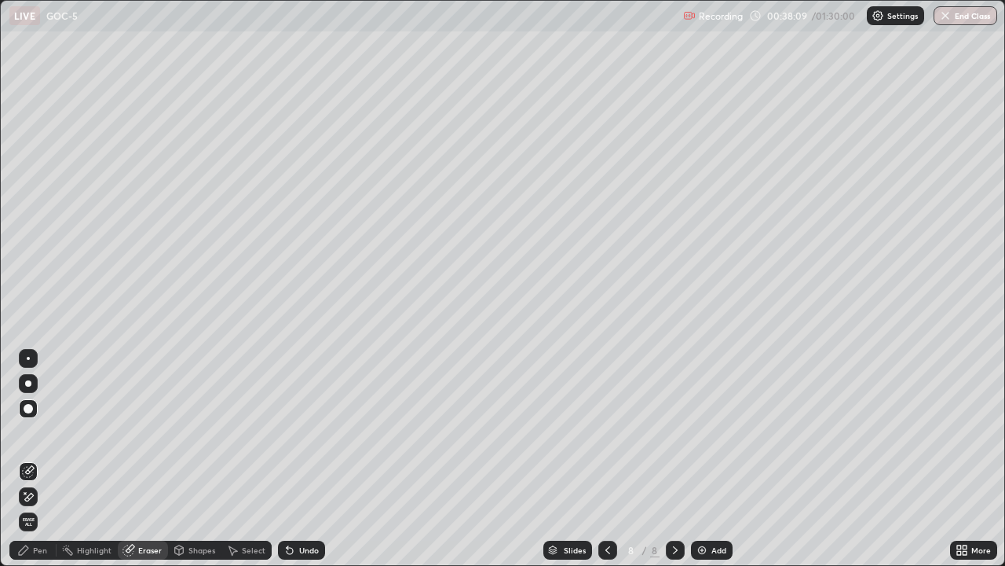
click at [40, 465] on div "Pen" at bounding box center [40, 550] width 14 height 8
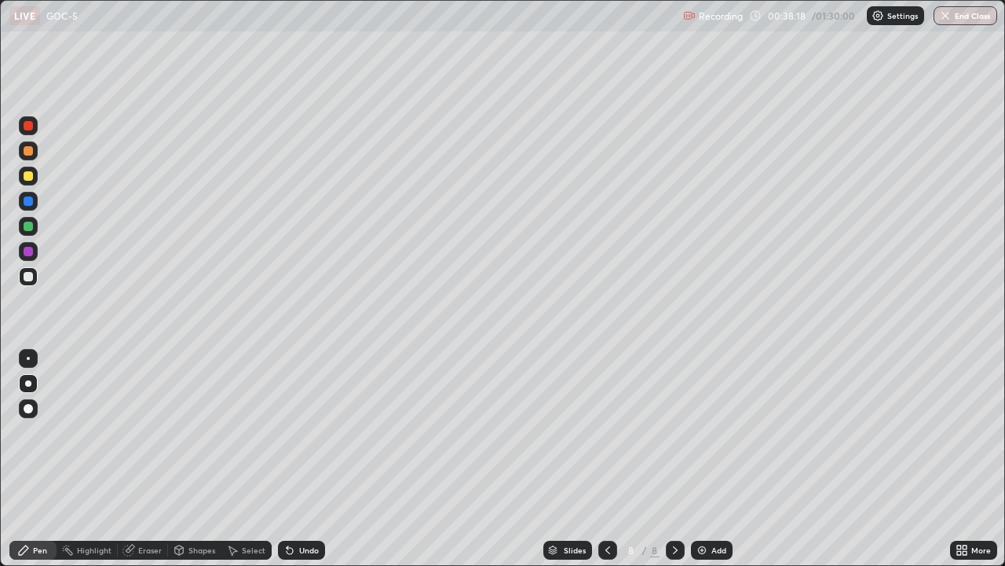
click at [140, 465] on div "Eraser" at bounding box center [143, 549] width 50 height 19
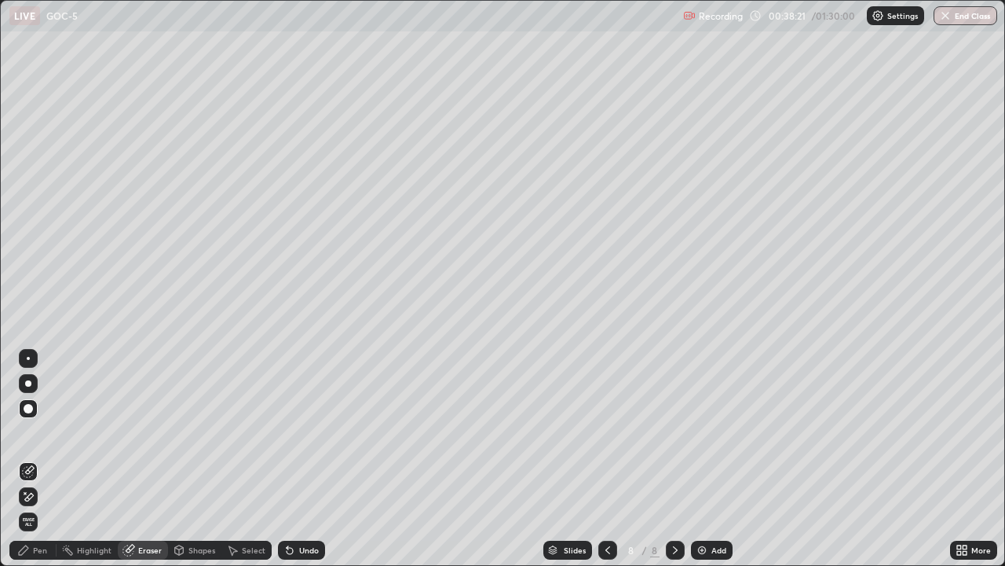
click at [27, 465] on div "Pen" at bounding box center [32, 549] width 47 height 19
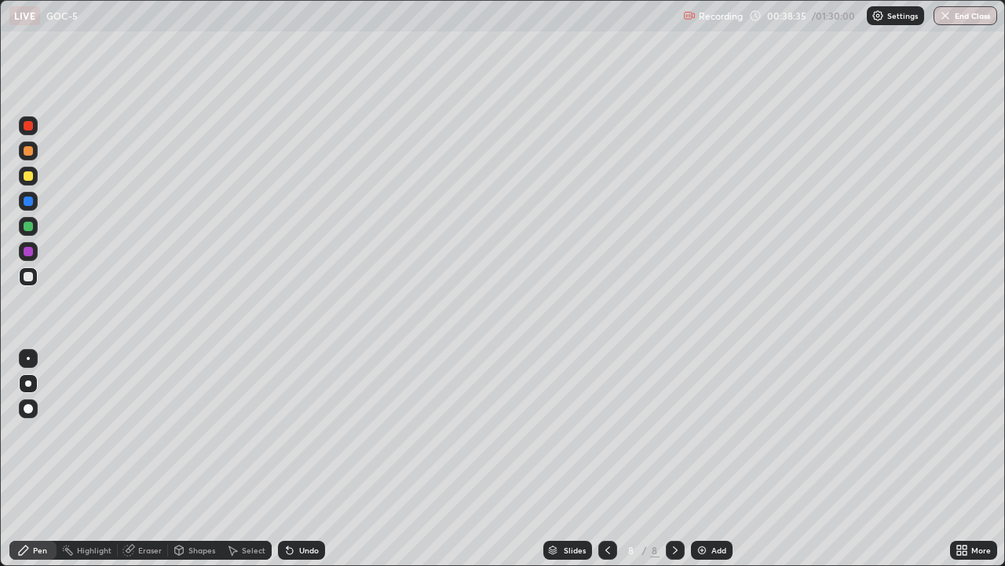
click at [139, 465] on div "Eraser" at bounding box center [150, 550] width 24 height 8
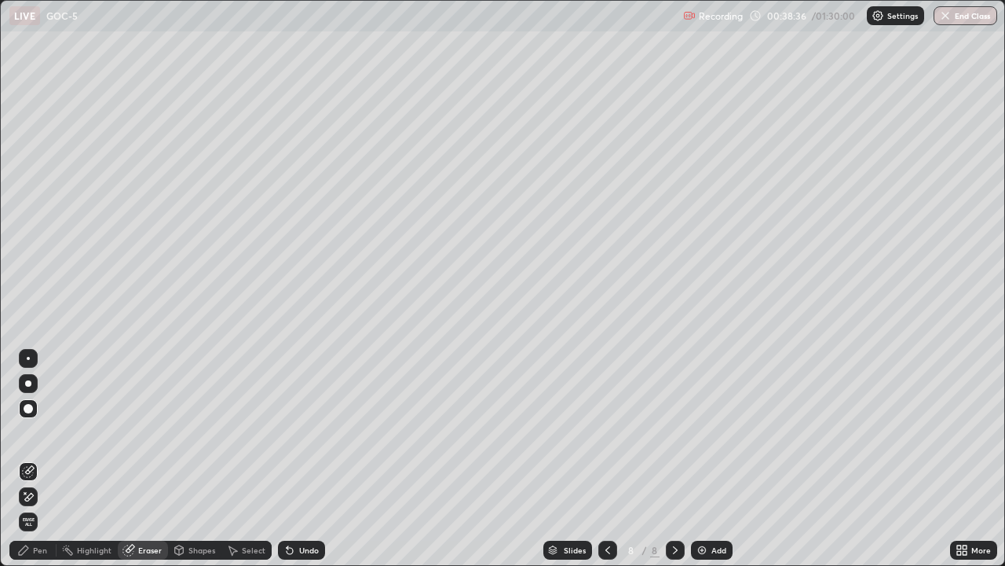
click at [38, 465] on div "Pen" at bounding box center [40, 550] width 14 height 8
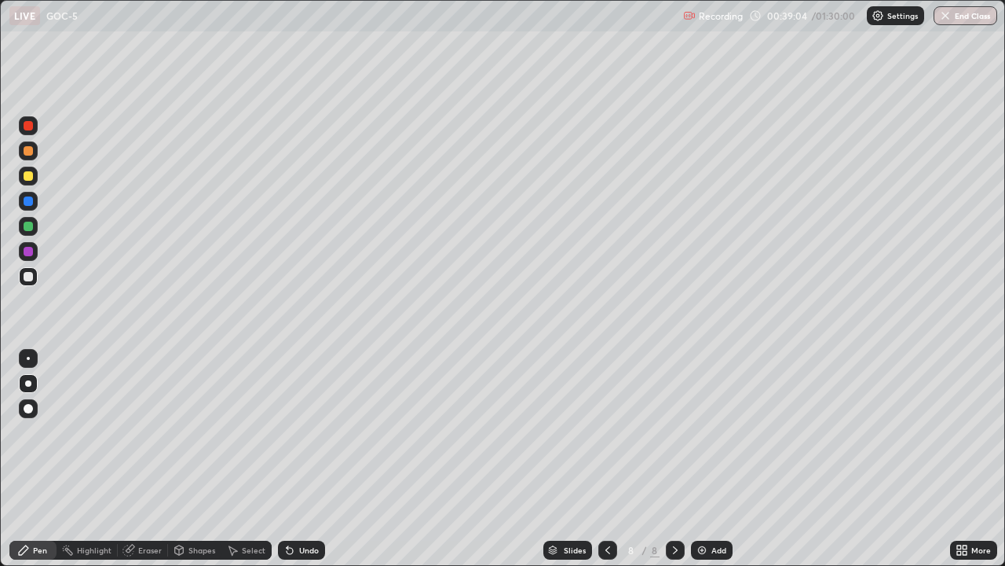
click at [144, 465] on div "Eraser" at bounding box center [150, 550] width 24 height 8
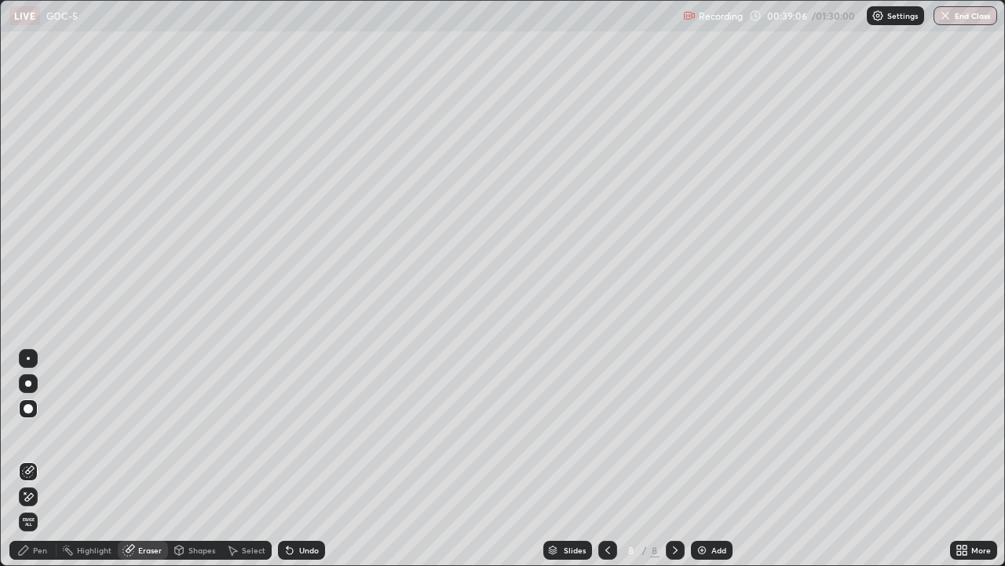
click at [40, 465] on div "Pen" at bounding box center [40, 550] width 14 height 8
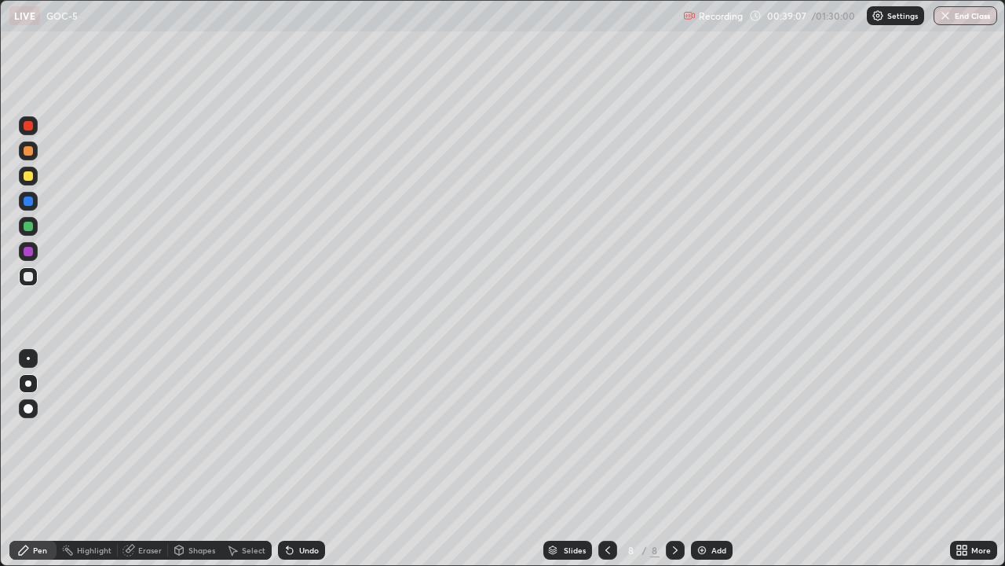
click at [31, 386] on div at bounding box center [28, 383] width 19 height 19
click at [34, 381] on div at bounding box center [28, 383] width 19 height 19
click at [24, 277] on div at bounding box center [28, 276] width 9 height 9
click at [179, 465] on icon at bounding box center [179, 551] width 0 height 5
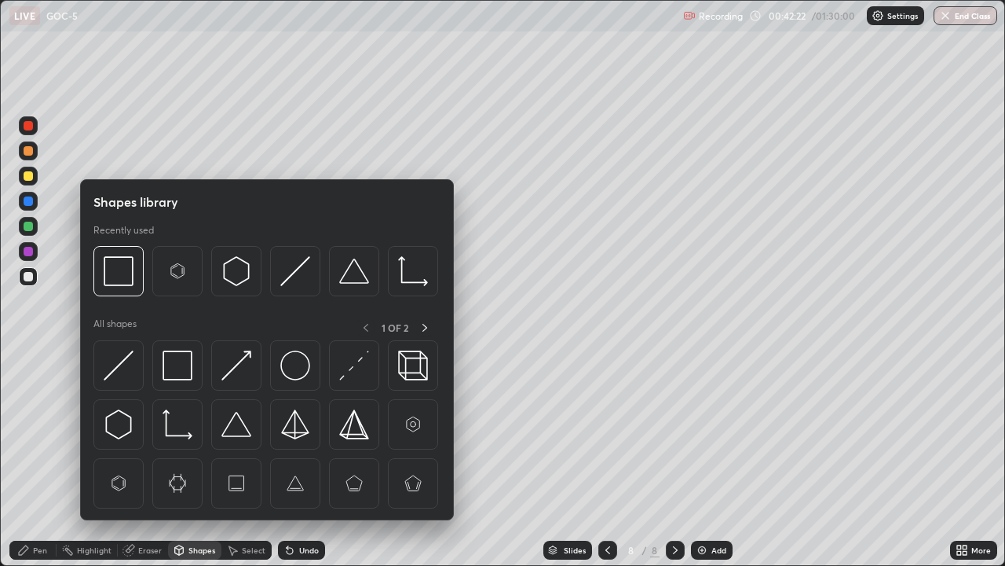
click at [156, 465] on div "Eraser" at bounding box center [150, 550] width 24 height 8
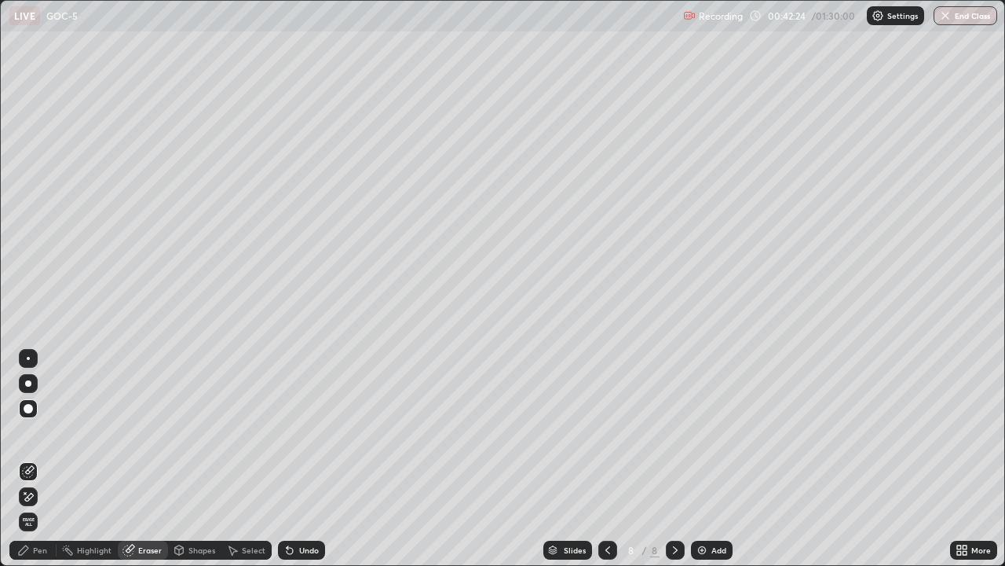
click at [34, 465] on div "Pen" at bounding box center [40, 550] width 14 height 8
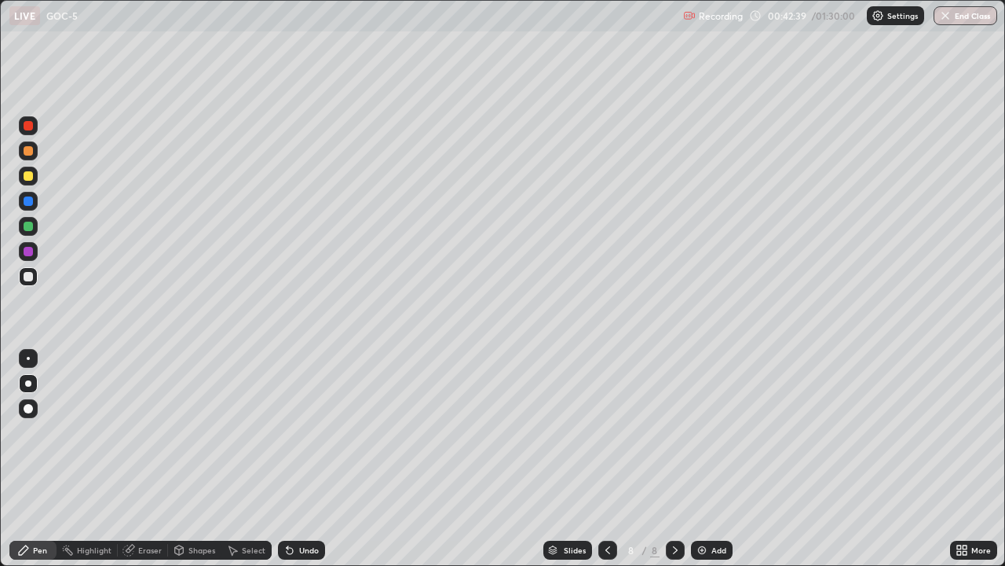
click at [30, 384] on div at bounding box center [28, 383] width 6 height 6
click at [29, 225] on div at bounding box center [28, 226] width 9 height 9
click at [716, 465] on div "Add" at bounding box center [719, 550] width 15 height 8
click at [31, 280] on div at bounding box center [28, 276] width 9 height 9
click at [196, 465] on div "Shapes" at bounding box center [202, 550] width 27 height 8
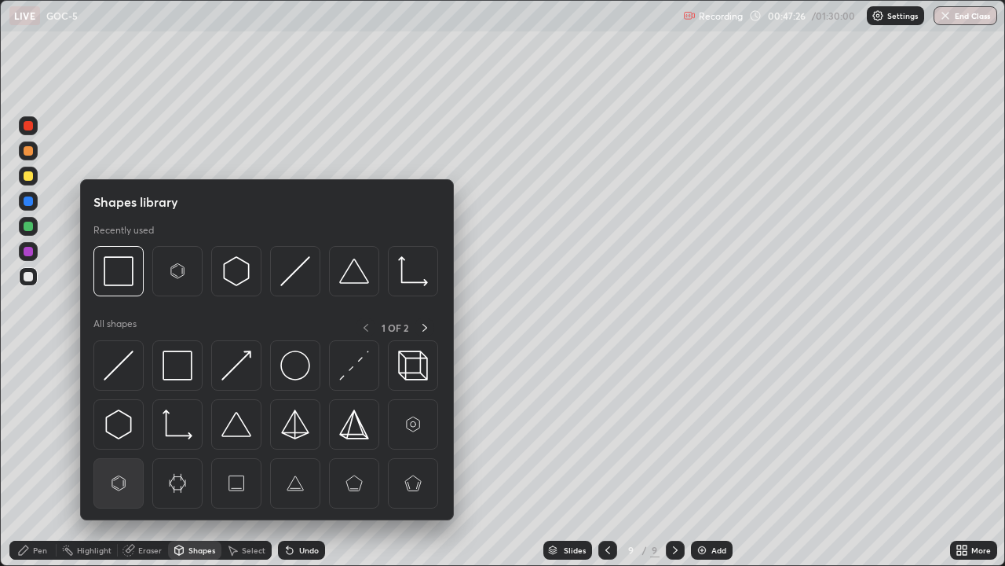
click at [118, 465] on img at bounding box center [119, 483] width 30 height 30
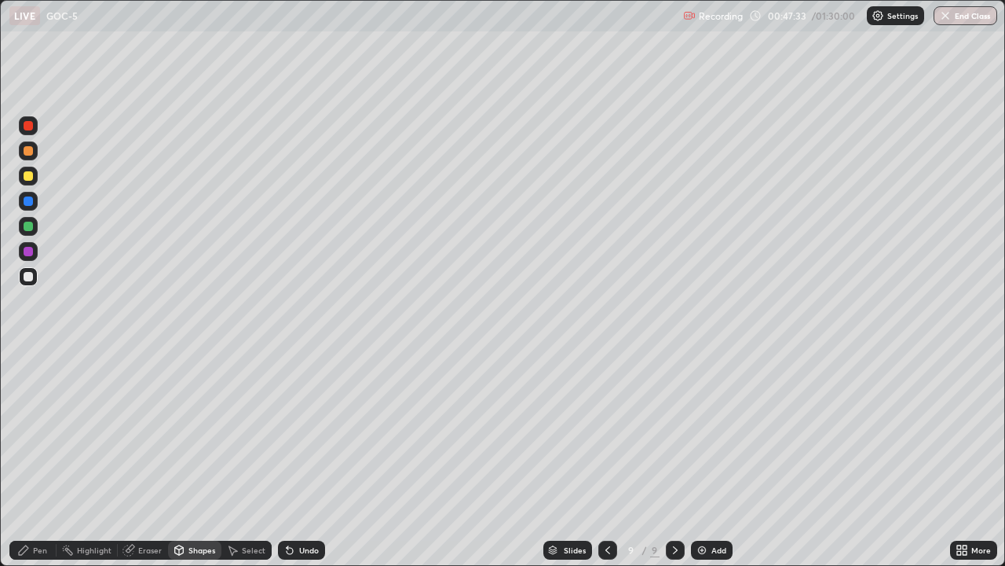
click at [145, 465] on div "Eraser" at bounding box center [143, 549] width 50 height 19
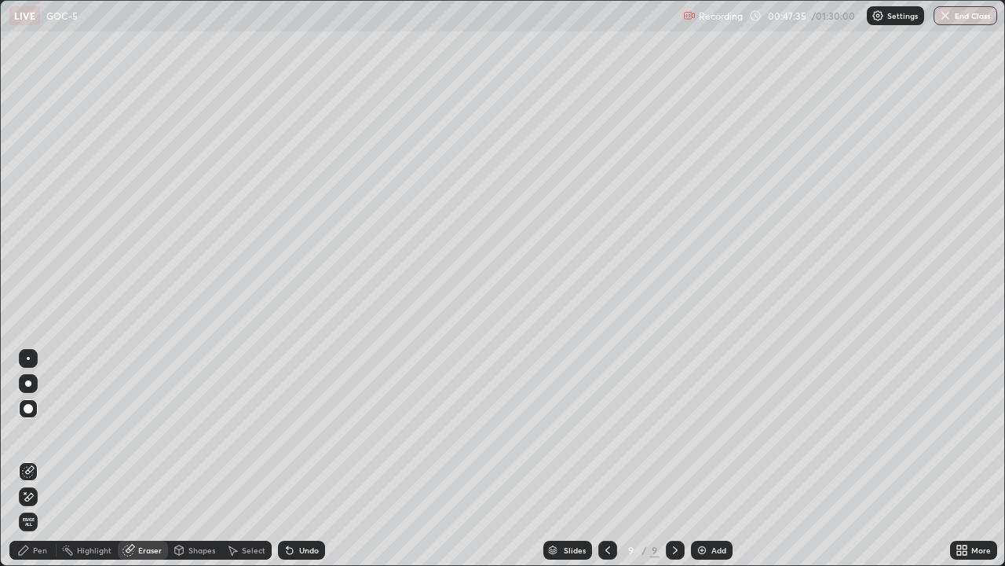
click at [34, 465] on div "Pen" at bounding box center [40, 550] width 14 height 8
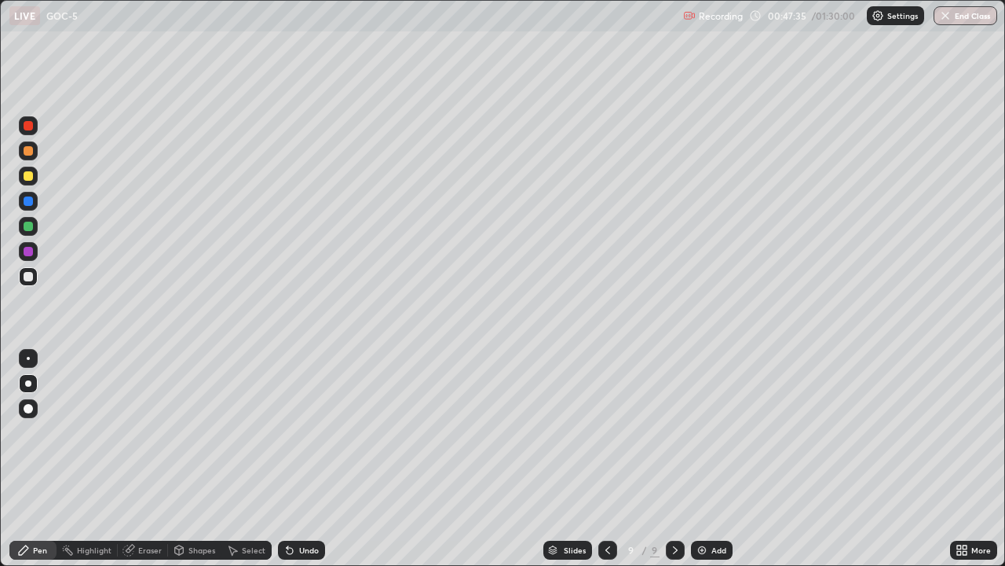
click at [35, 379] on div at bounding box center [28, 383] width 19 height 19
click at [137, 465] on div "Eraser" at bounding box center [143, 549] width 50 height 19
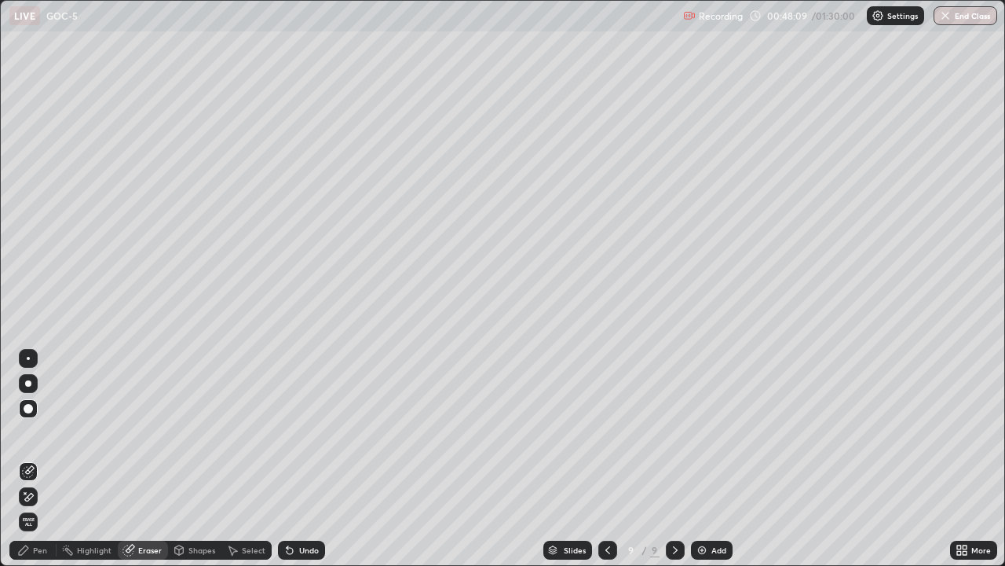
click at [147, 465] on div "Eraser" at bounding box center [150, 550] width 24 height 8
click at [194, 465] on div "Shapes" at bounding box center [202, 550] width 27 height 8
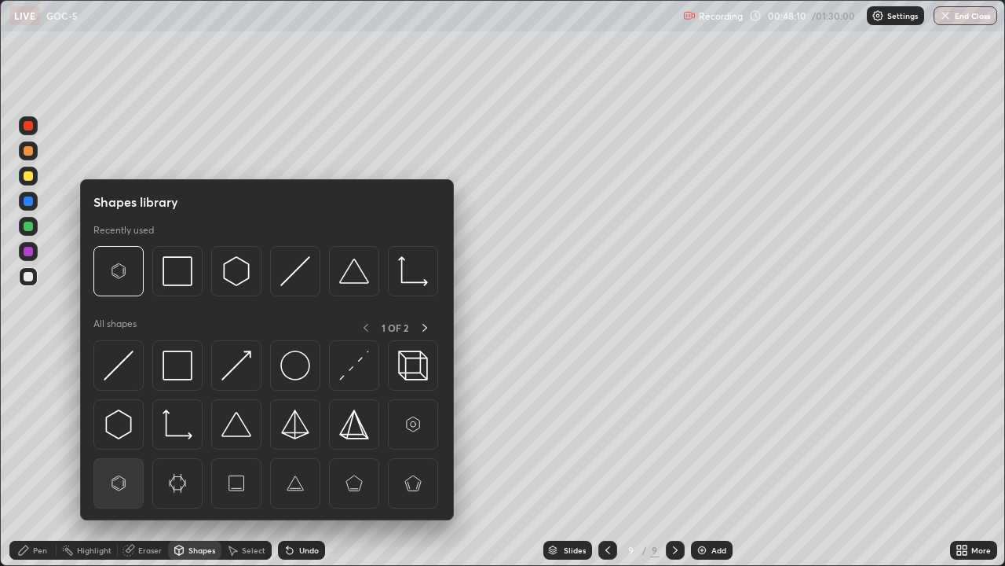
click at [128, 465] on img at bounding box center [119, 483] width 30 height 30
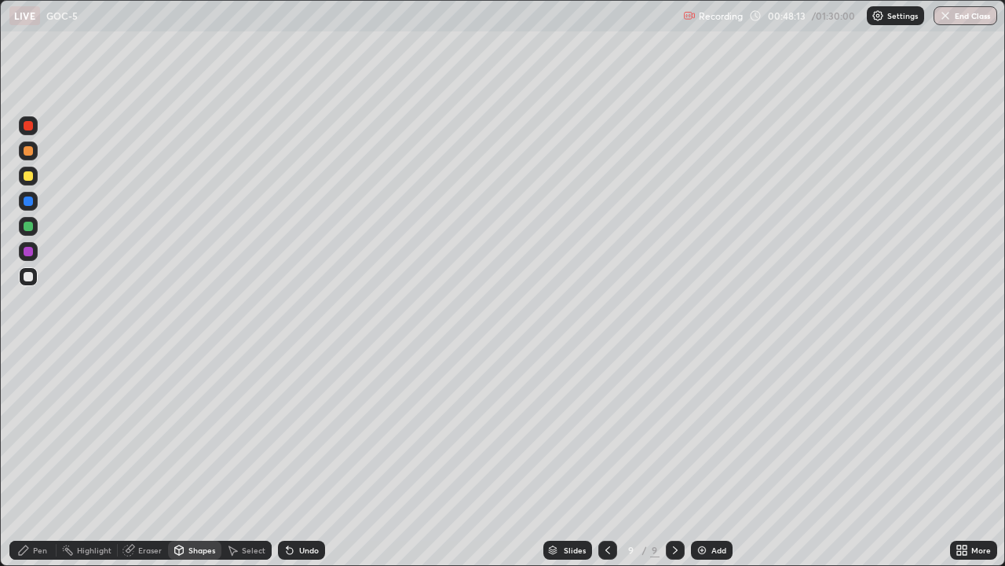
click at [35, 465] on div "Pen" at bounding box center [40, 550] width 14 height 8
click at [37, 279] on div at bounding box center [28, 276] width 19 height 19
click at [31, 225] on div at bounding box center [28, 226] width 9 height 9
click at [196, 465] on div "Shapes" at bounding box center [202, 550] width 27 height 8
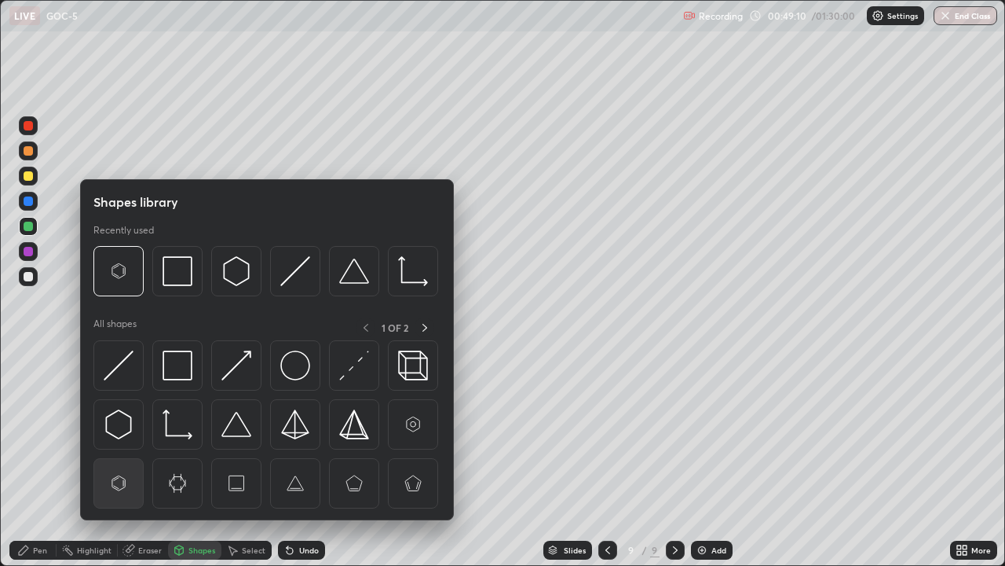
click at [129, 465] on img at bounding box center [119, 483] width 30 height 30
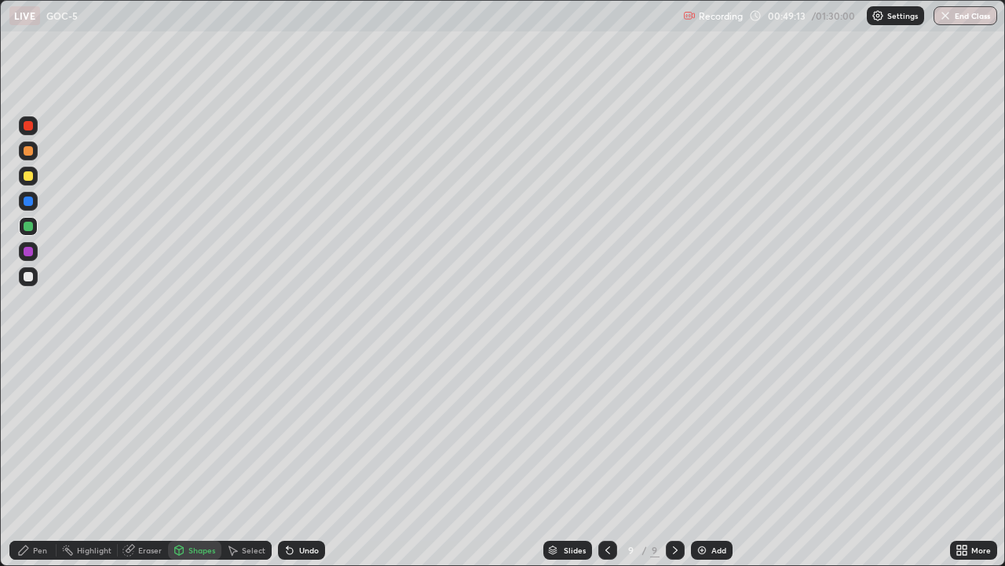
click at [48, 465] on div "Pen" at bounding box center [32, 549] width 47 height 19
click at [27, 279] on div at bounding box center [28, 276] width 9 height 9
click at [29, 272] on div at bounding box center [28, 276] width 9 height 9
click at [712, 465] on div "Add" at bounding box center [719, 550] width 15 height 8
click at [28, 227] on div at bounding box center [28, 226] width 9 height 9
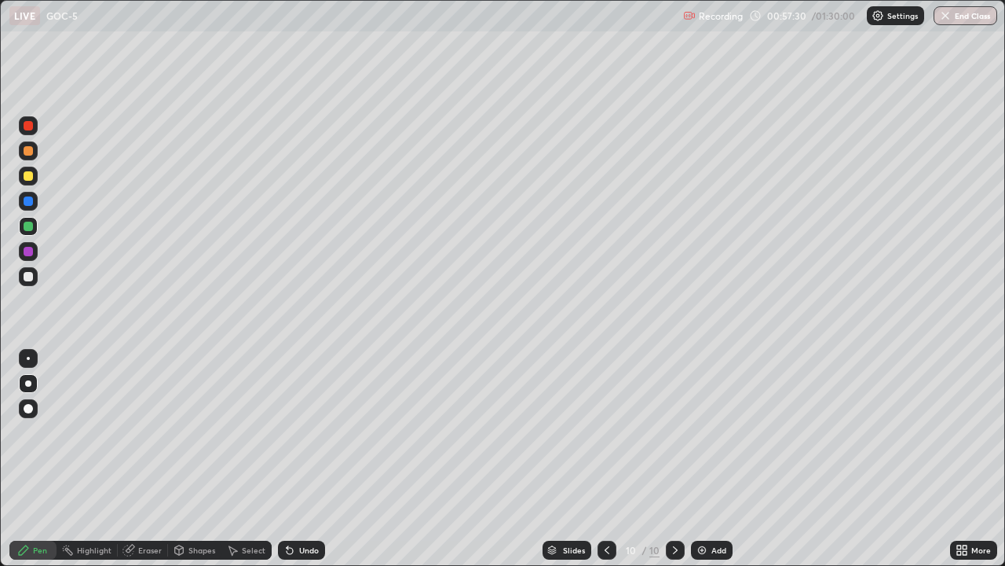
click at [30, 279] on div at bounding box center [28, 276] width 9 height 9
click at [599, 465] on div at bounding box center [607, 549] width 19 height 19
click at [606, 465] on icon at bounding box center [607, 550] width 13 height 13
click at [605, 465] on icon at bounding box center [607, 550] width 5 height 8
click at [603, 465] on icon at bounding box center [607, 550] width 13 height 13
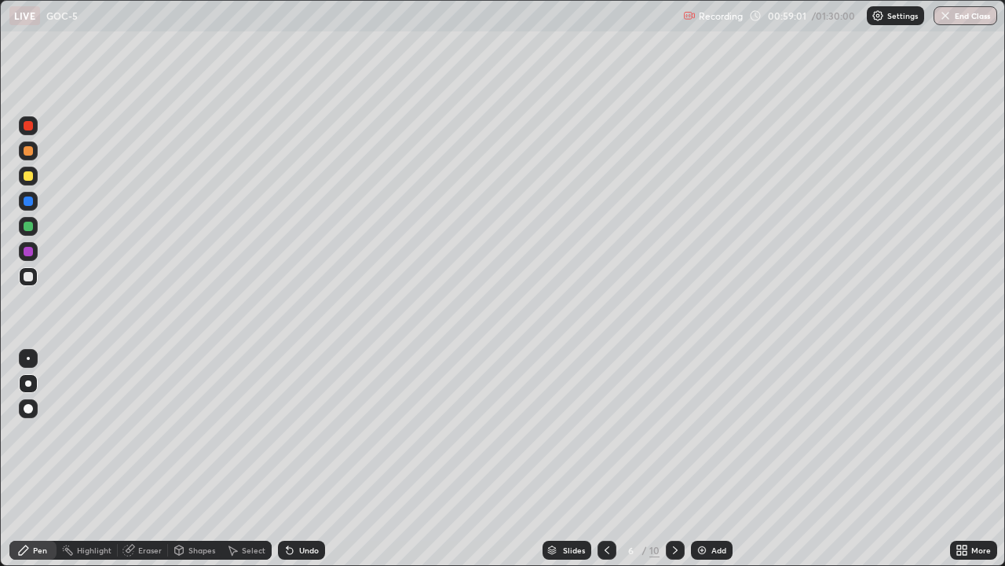
click at [674, 465] on icon at bounding box center [675, 550] width 13 height 13
click at [672, 465] on icon at bounding box center [675, 550] width 13 height 13
click at [673, 465] on icon at bounding box center [675, 550] width 13 height 13
click at [674, 465] on icon at bounding box center [675, 550] width 13 height 13
click at [719, 465] on div "Add" at bounding box center [712, 549] width 42 height 19
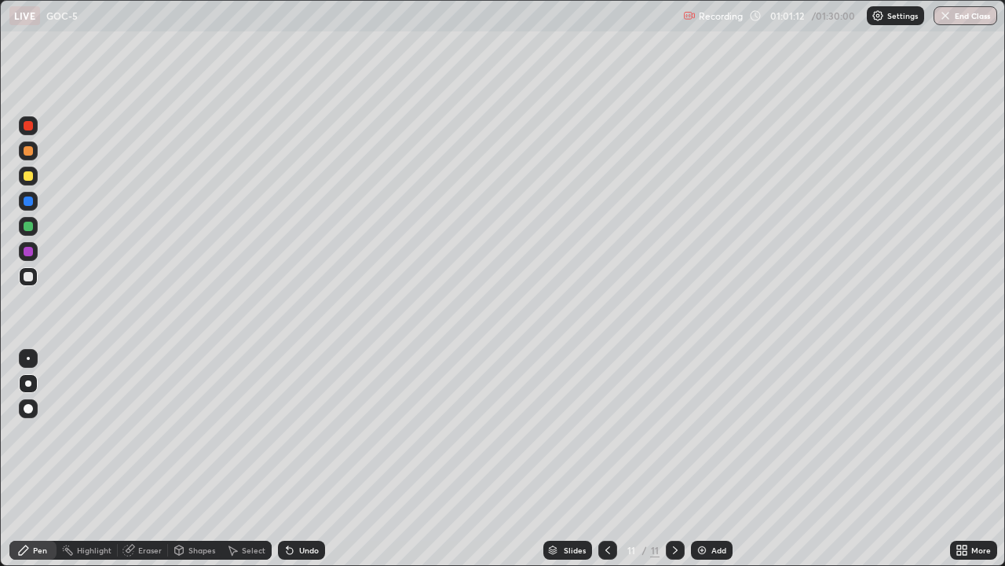
click at [28, 358] on div at bounding box center [28, 358] width 3 height 3
click at [33, 415] on div at bounding box center [28, 408] width 19 height 19
click at [25, 284] on div at bounding box center [28, 276] width 19 height 19
click at [22, 276] on div at bounding box center [28, 276] width 19 height 19
click at [35, 276] on div at bounding box center [28, 276] width 19 height 19
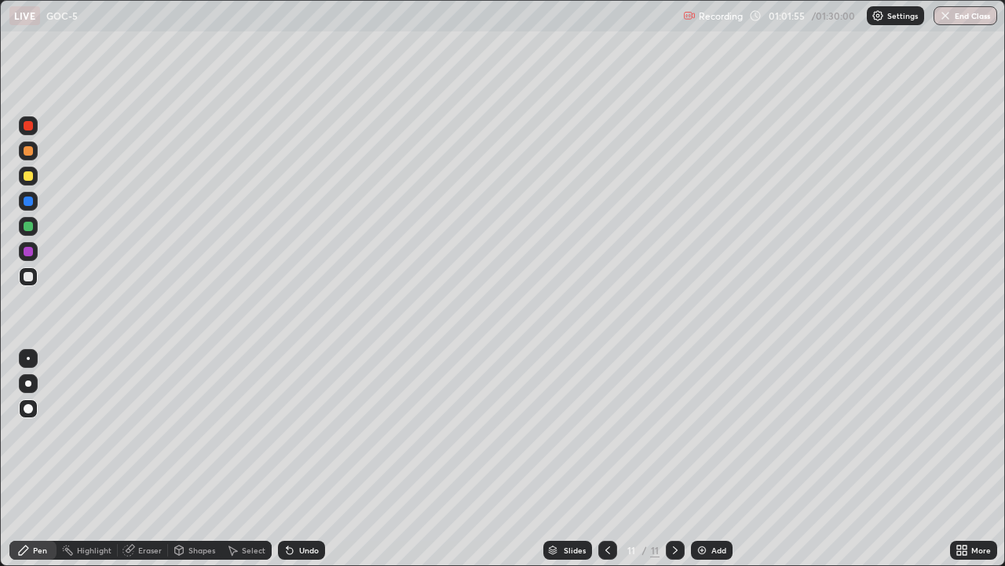
click at [20, 181] on div at bounding box center [28, 176] width 19 height 19
click at [144, 465] on div "Eraser" at bounding box center [150, 550] width 24 height 8
